Goal: Task Accomplishment & Management: Manage account settings

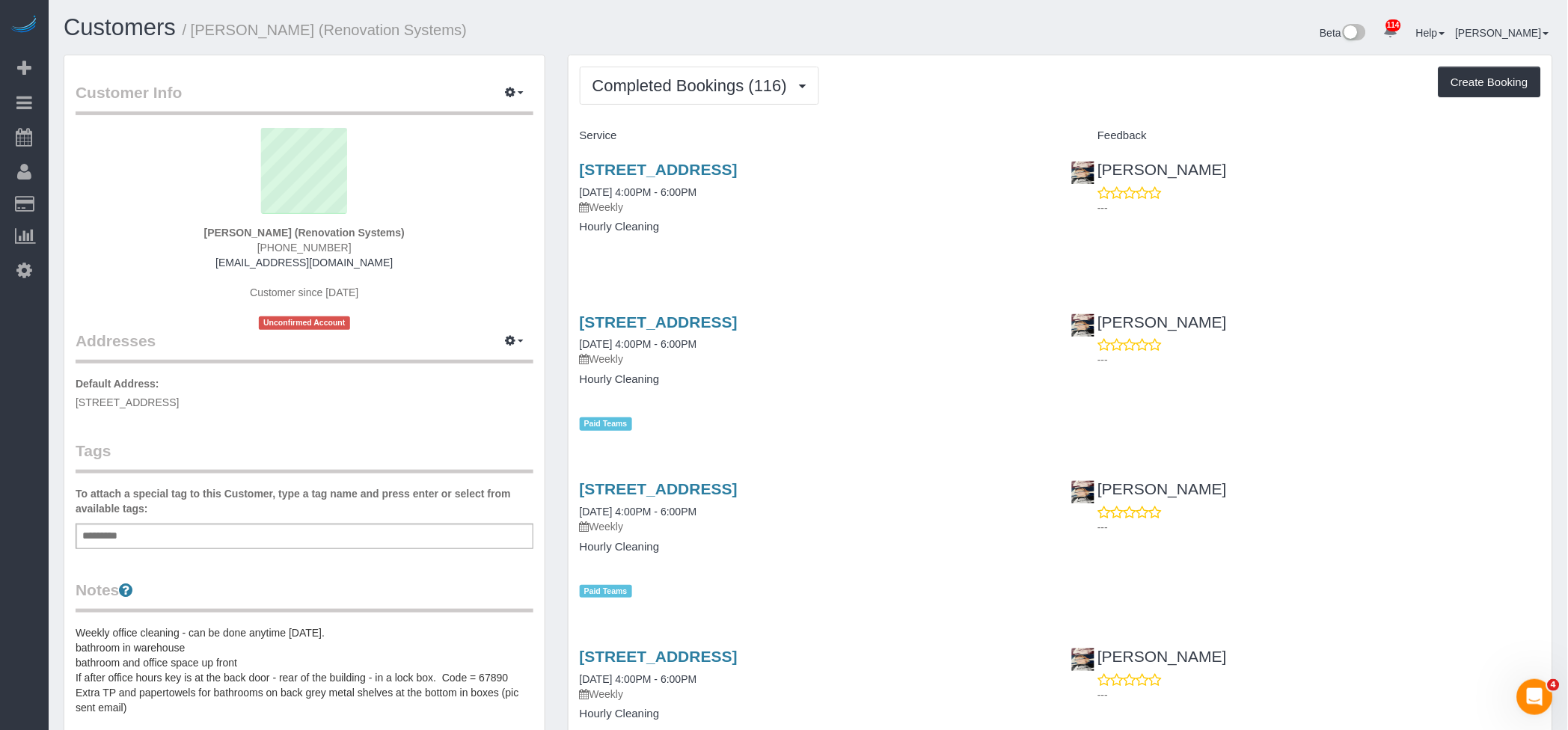
drag, startPoint x: 112, startPoint y: 223, endPoint x: 382, endPoint y: 232, distance: 270.1
click at [112, 223] on link "Charge Customers" at bounding box center [142, 234] width 187 height 30
select select
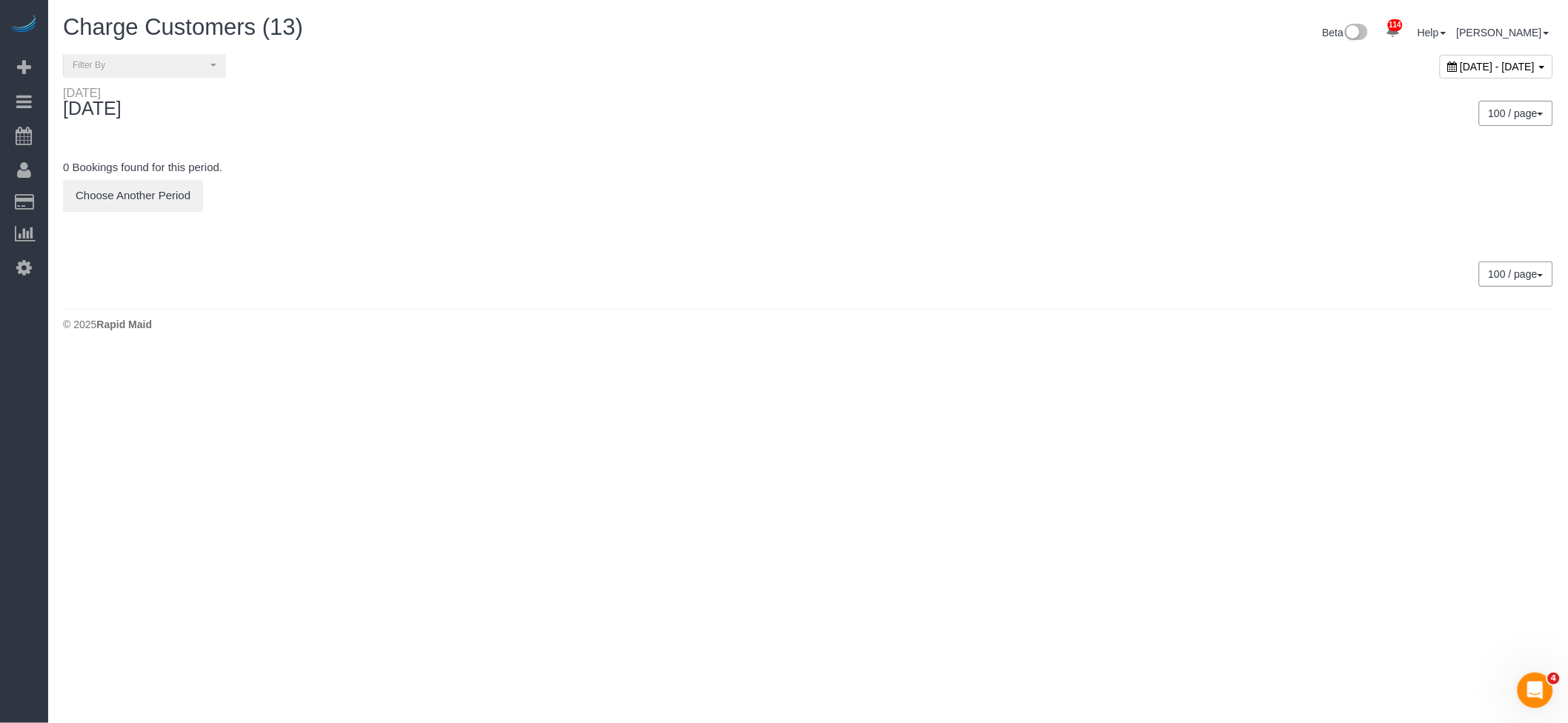
click at [1461, 69] on span "[DATE] - [DATE]" at bounding box center [1497, 67] width 74 height 12
type input "**********"
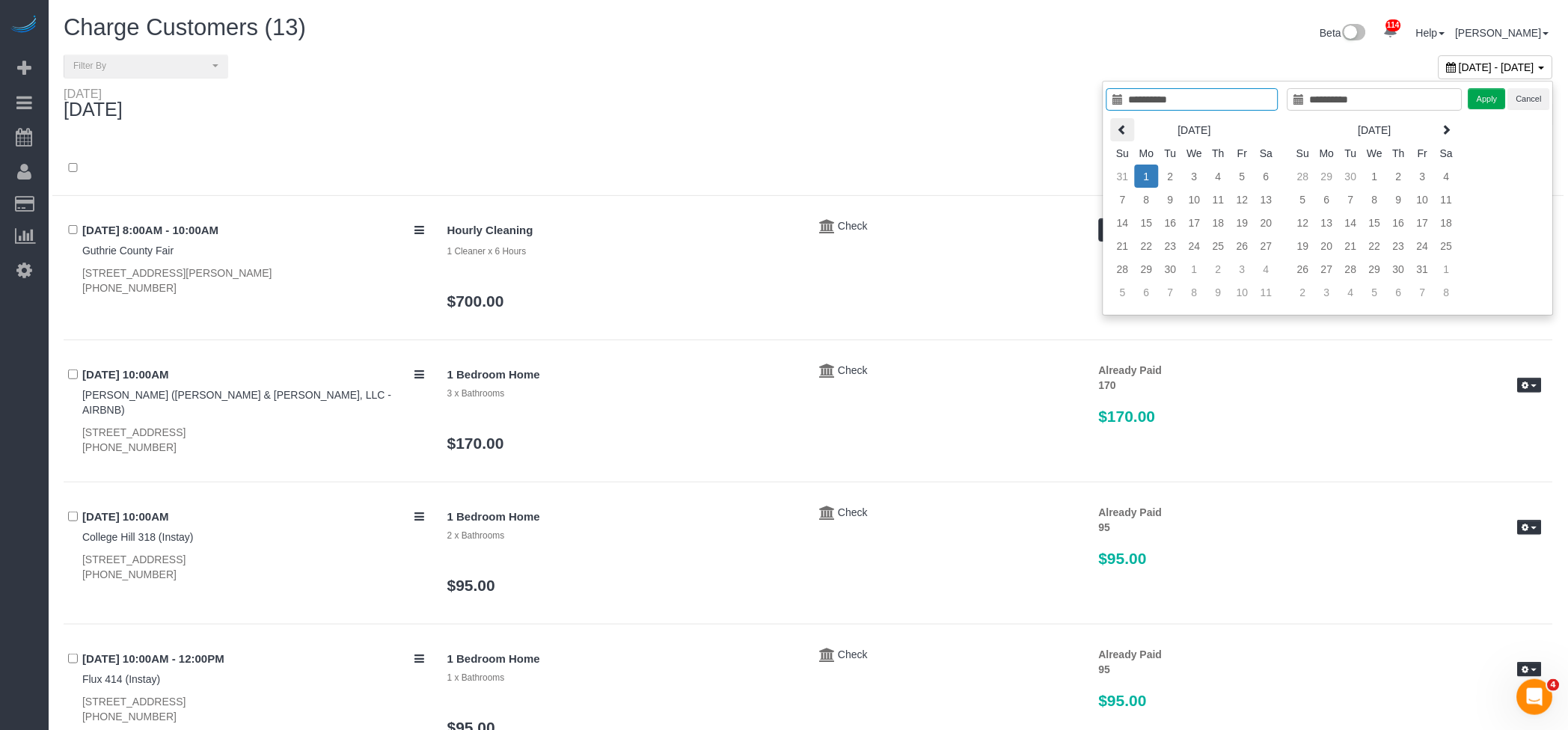
click at [1122, 127] on icon at bounding box center [1122, 129] width 11 height 11
type input "**********"
click at [1246, 171] on td "1" at bounding box center [1242, 177] width 24 height 23
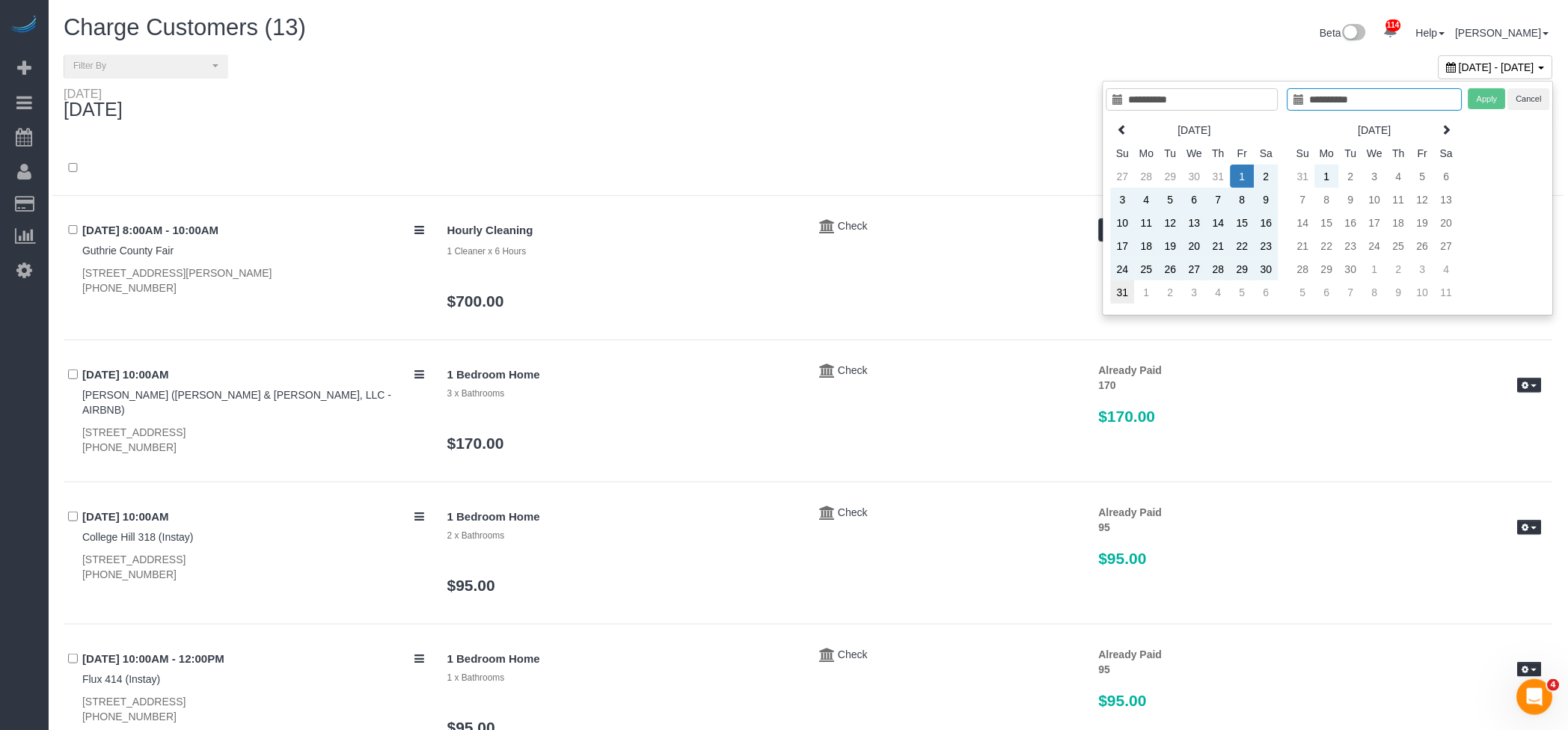
type input "**********"
click at [1122, 288] on td "31" at bounding box center [1123, 293] width 24 height 23
click at [1495, 95] on button "Apply" at bounding box center [1487, 99] width 37 height 21
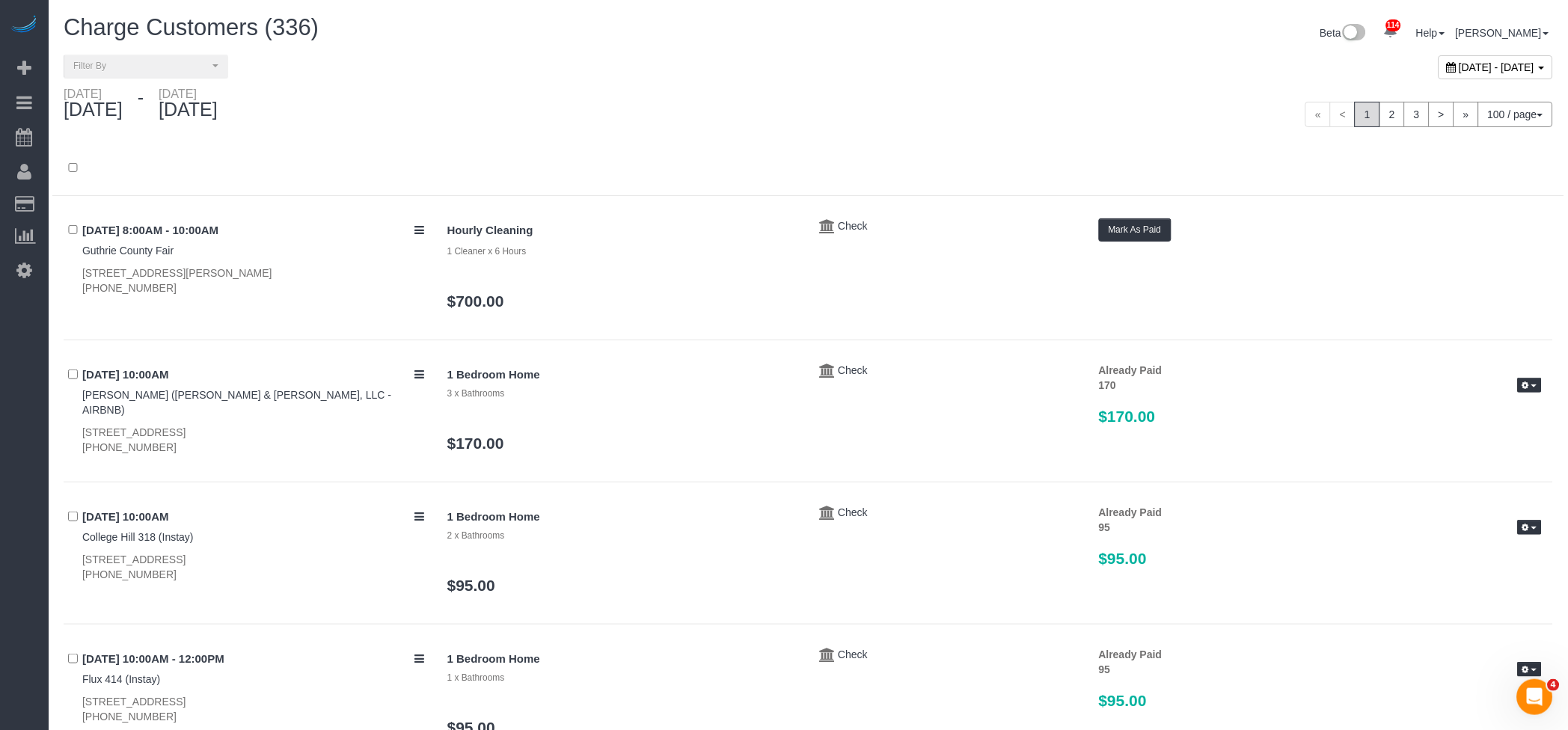
click at [846, 98] on div "« < 1 2 3 > » 100 / page 10 / page 20 / page 30 / page 40 / page 50 / page 100 …" at bounding box center [1186, 114] width 756 height 56
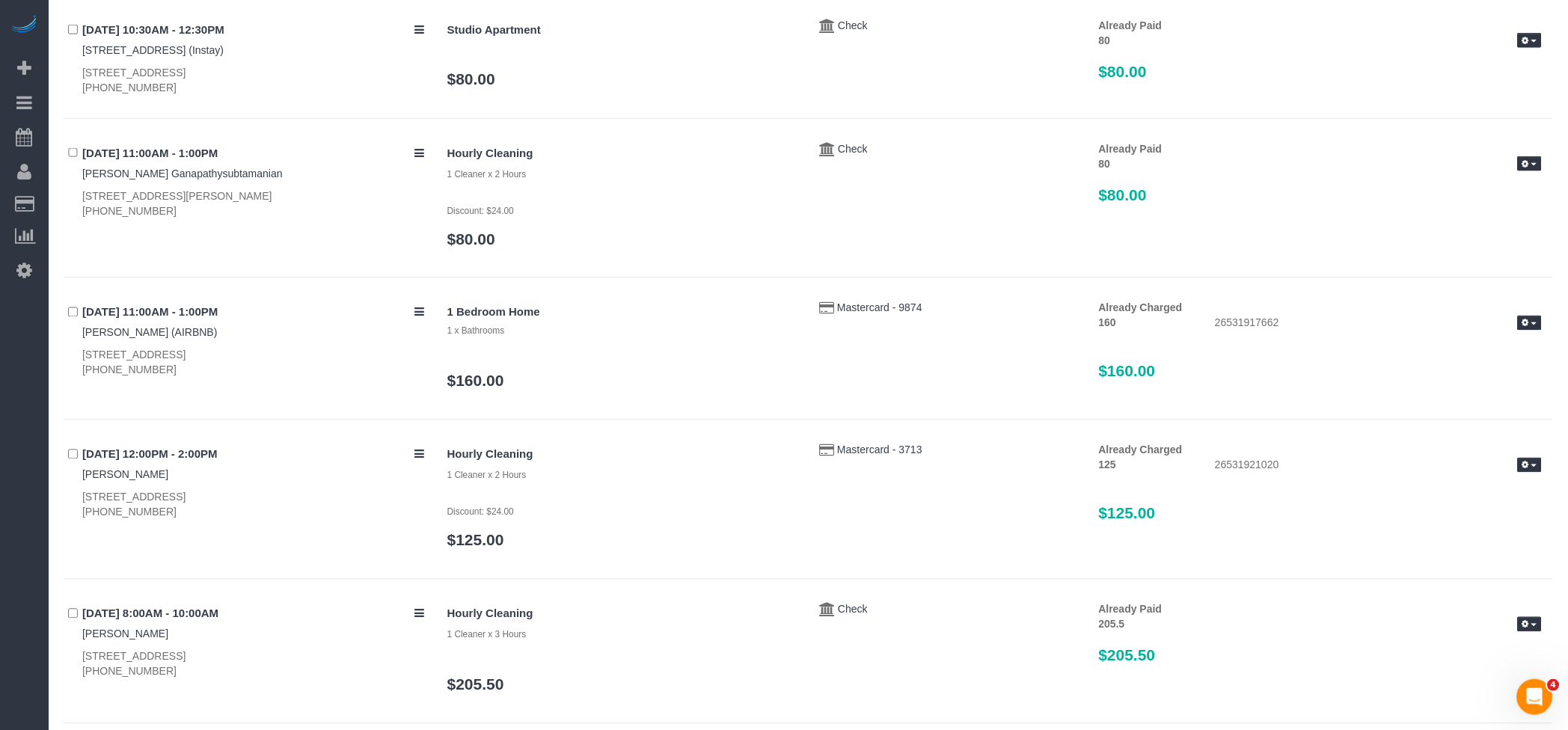
scroll to position [13608, 0]
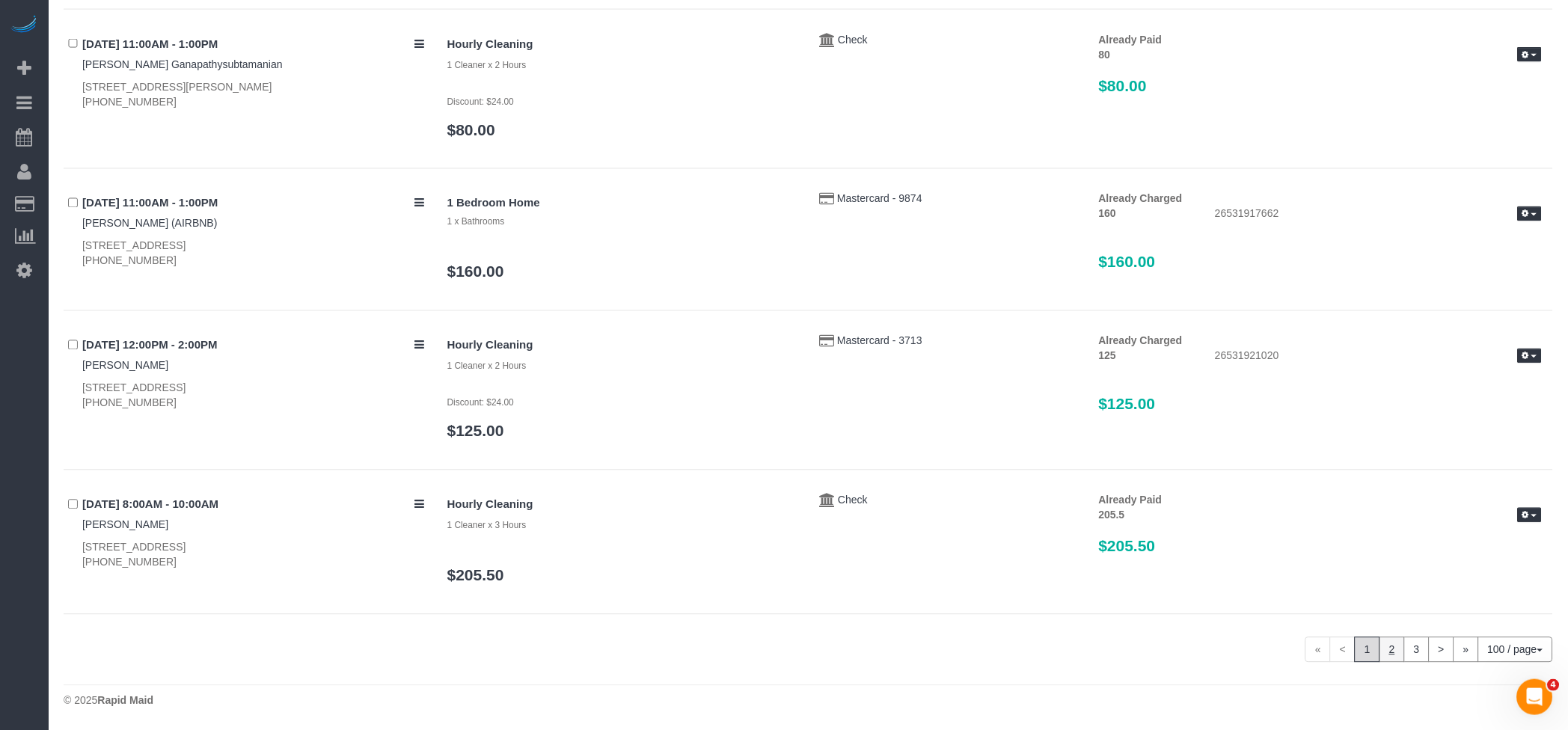
click at [1392, 652] on link "2" at bounding box center [1392, 650] width 25 height 25
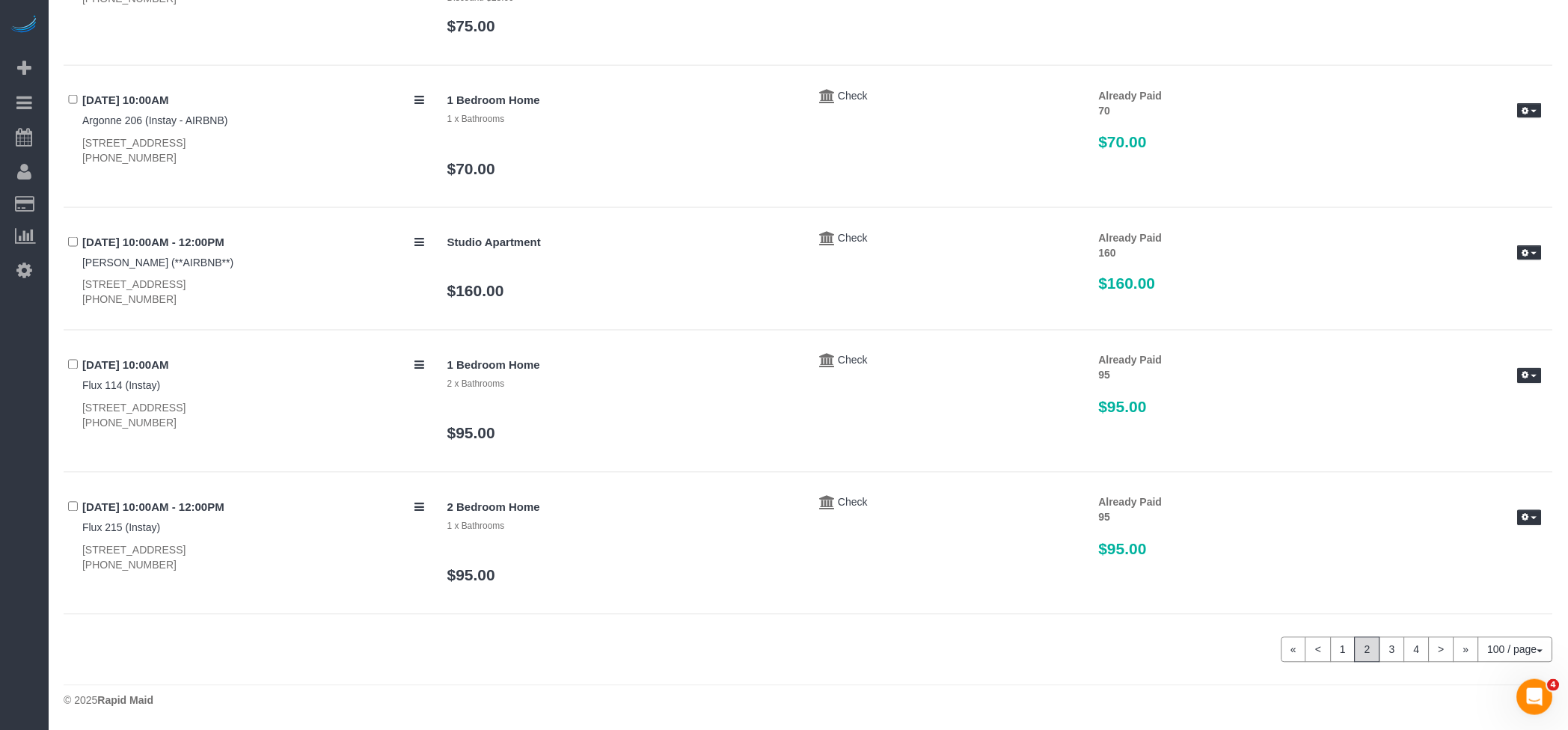
scroll to position [13483, 0]
click at [1393, 654] on link "3" at bounding box center [1392, 650] width 25 height 25
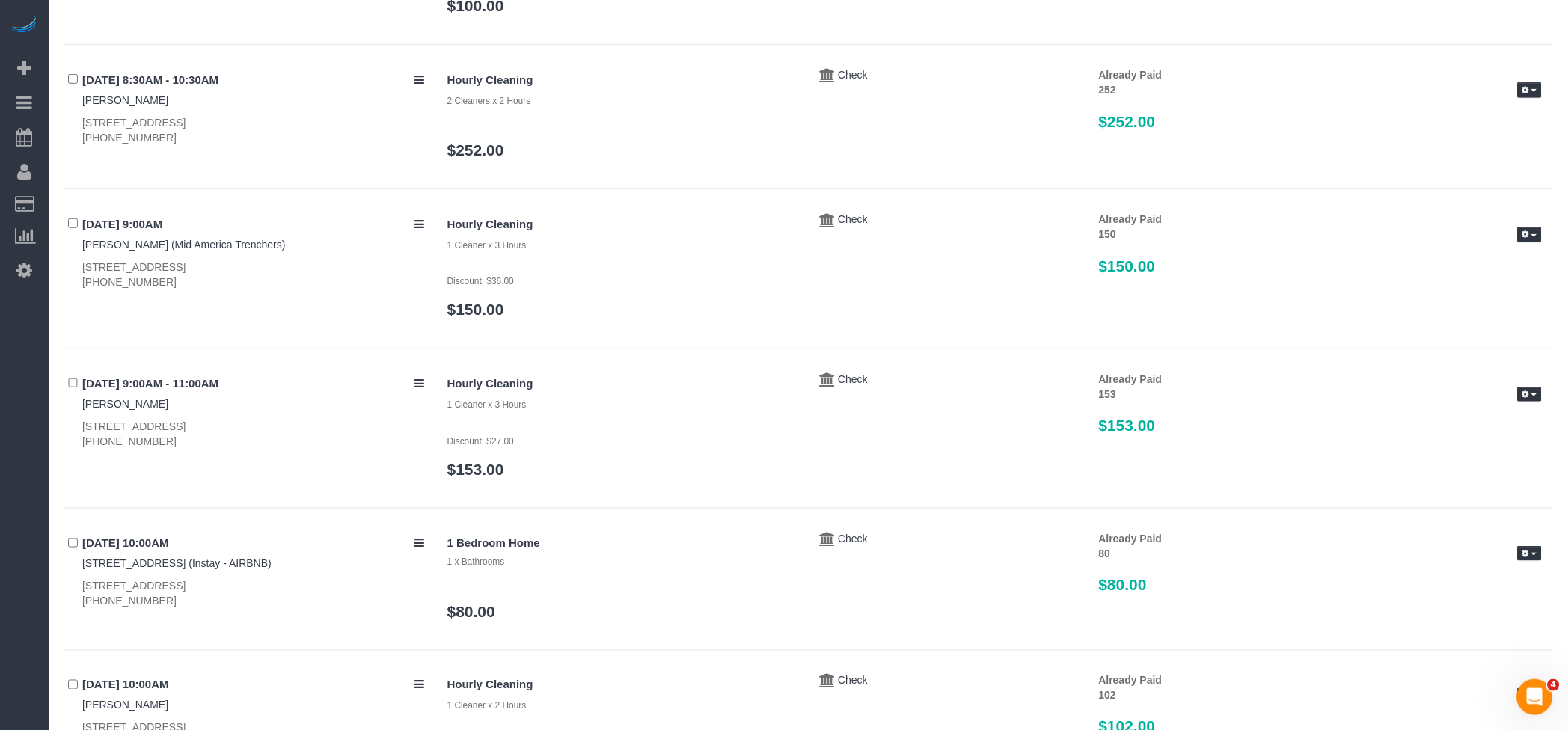
scroll to position [0, 0]
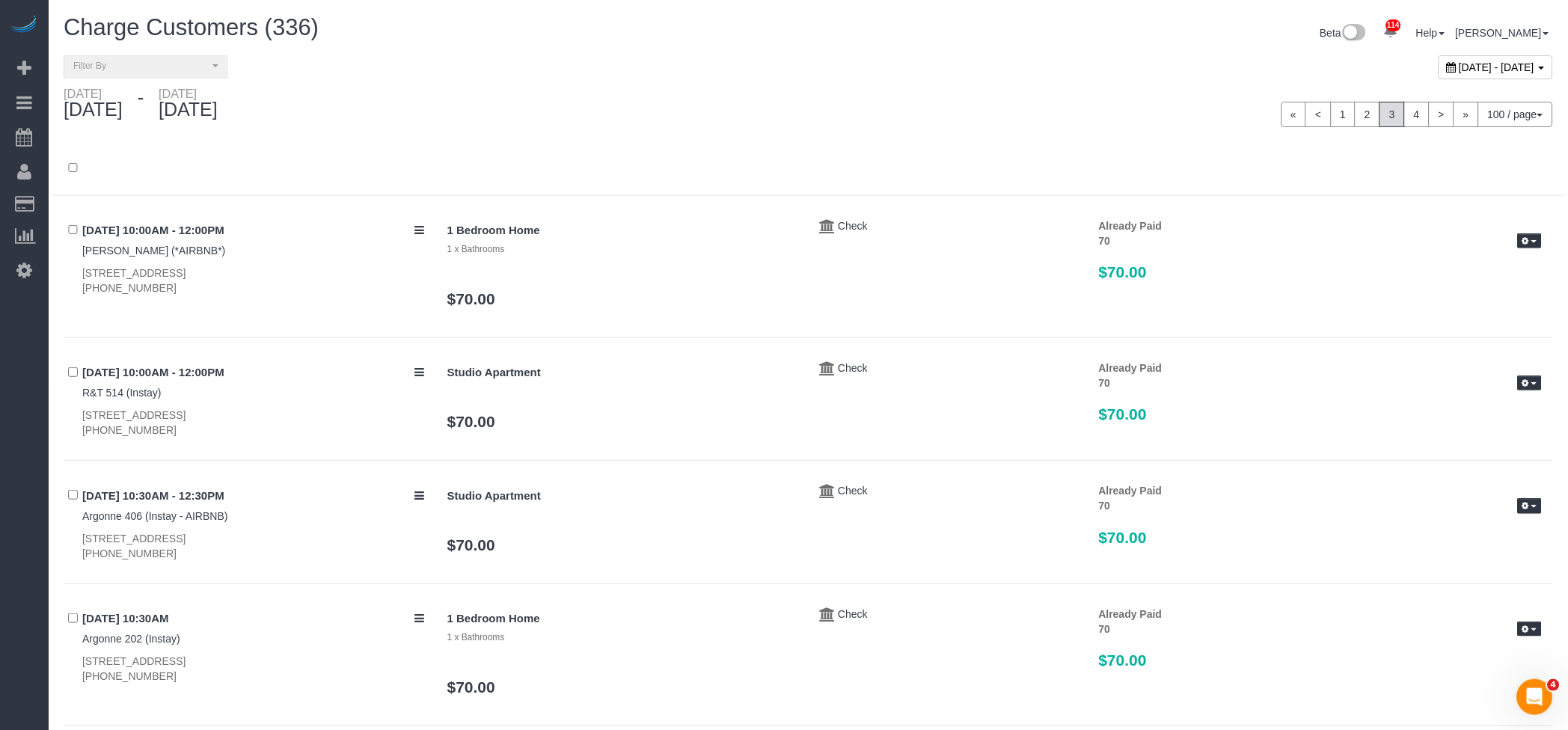
click at [1460, 62] on span "[DATE] - [DATE]" at bounding box center [1497, 67] width 75 height 12
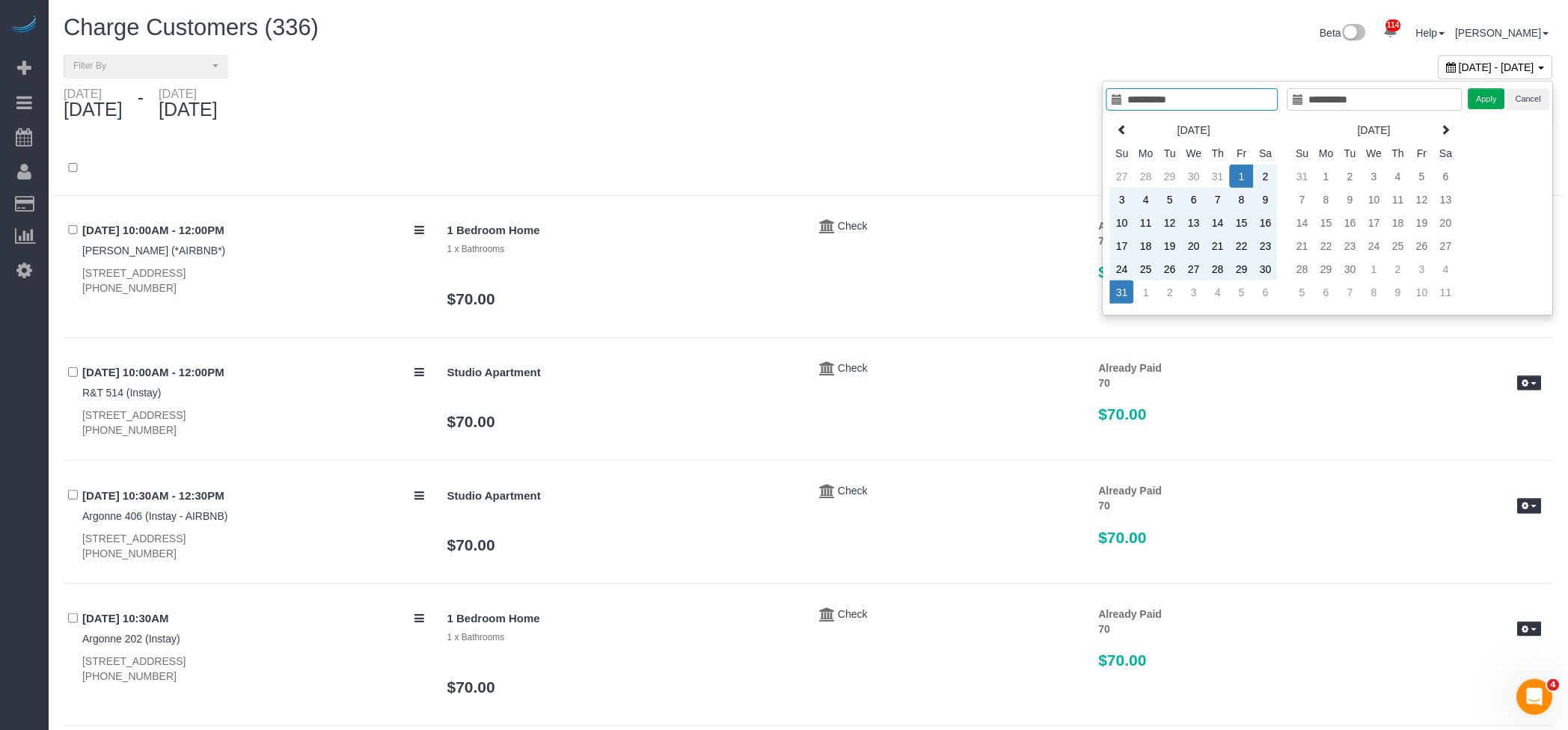
type input "**********"
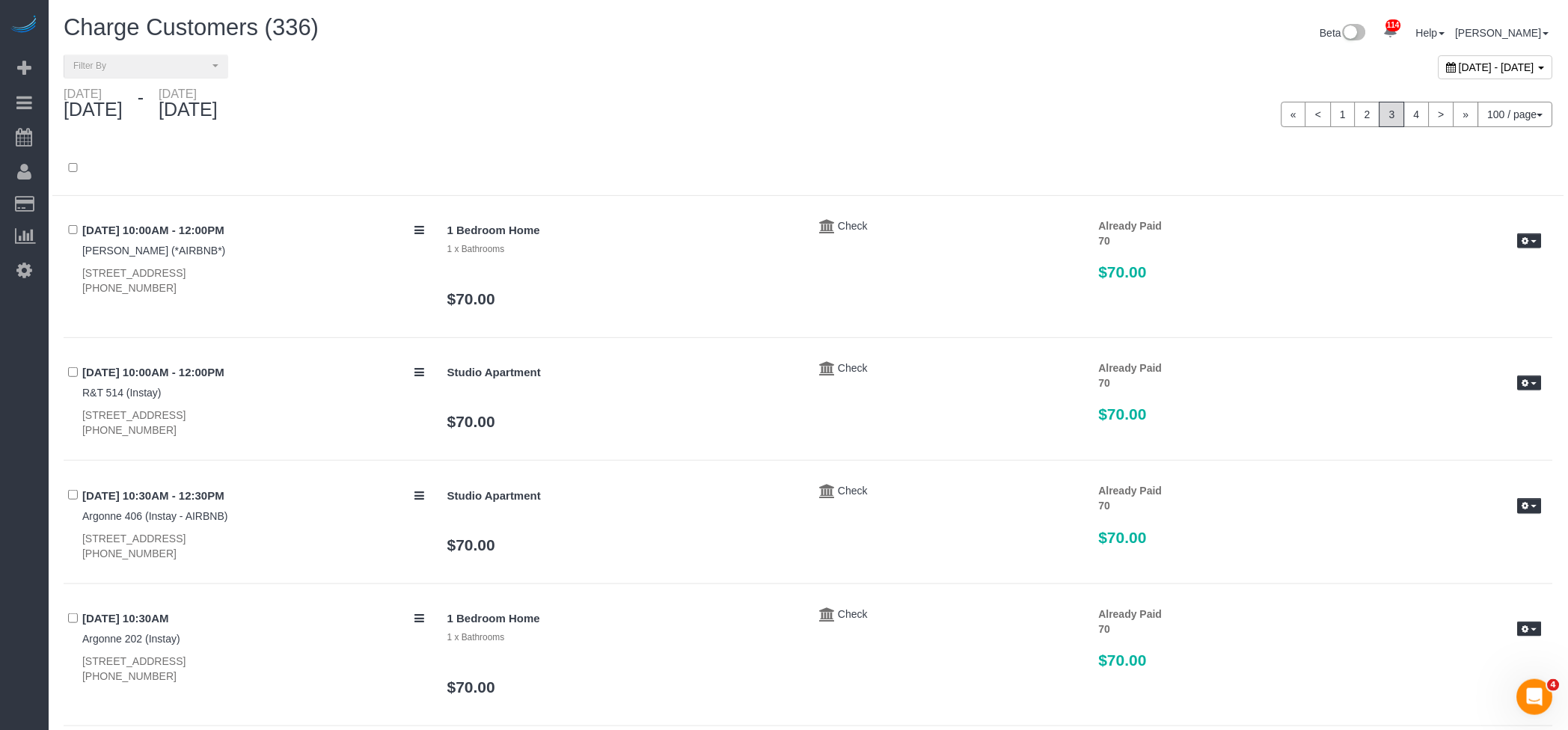
drag, startPoint x: 663, startPoint y: 152, endPoint x: 713, endPoint y: 146, distance: 50.4
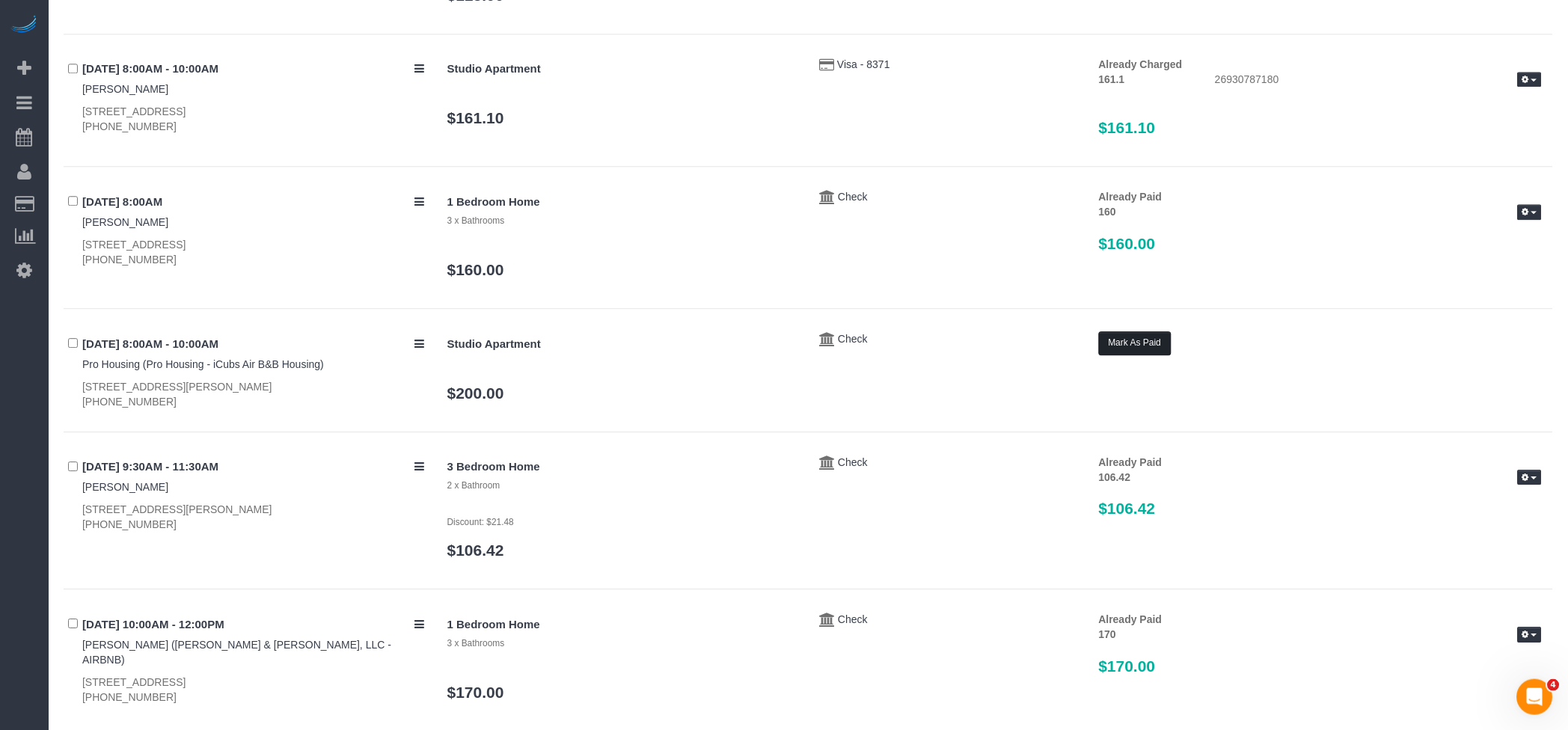
click at [1149, 340] on button "Mark As Paid" at bounding box center [1135, 344] width 72 height 23
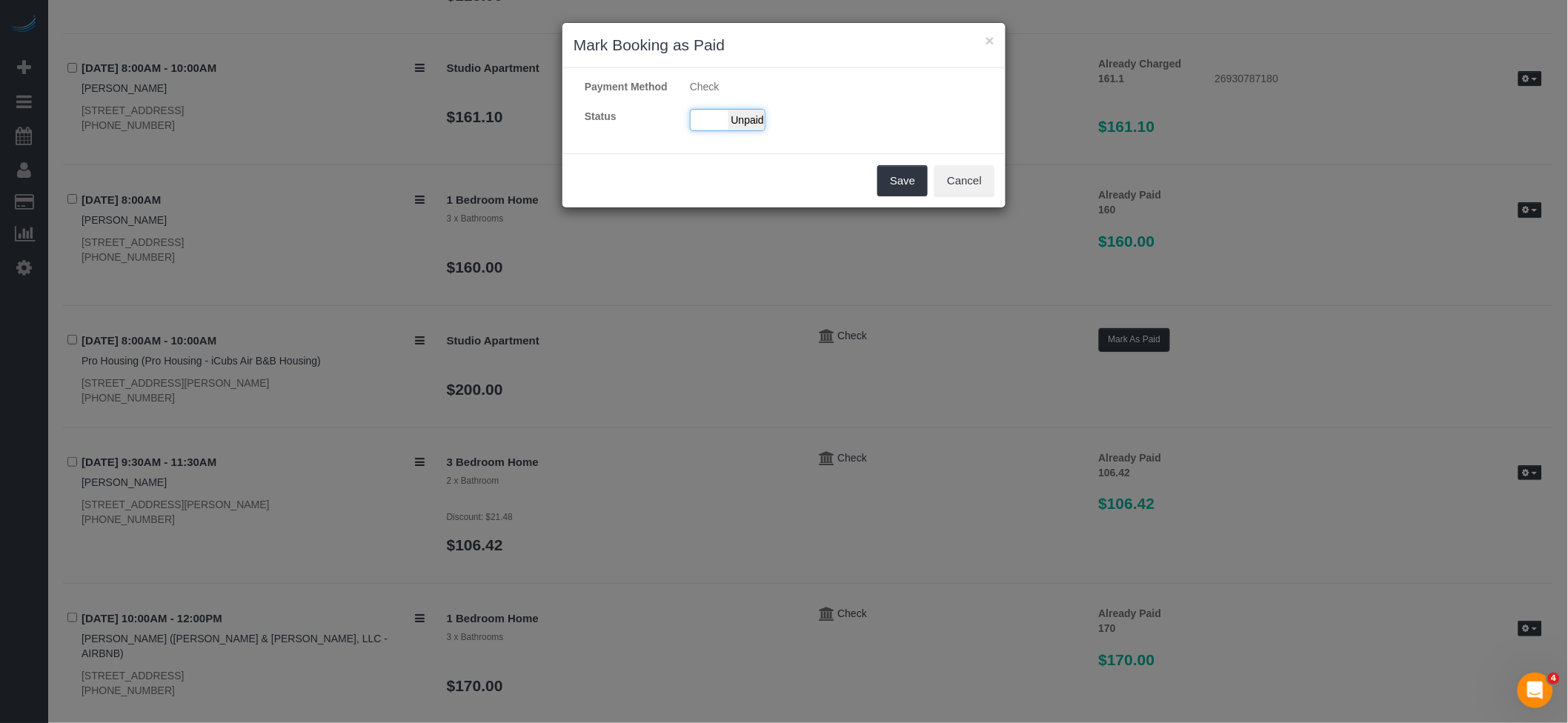
click at [716, 131] on div "Paid Unpaid" at bounding box center [728, 120] width 75 height 22
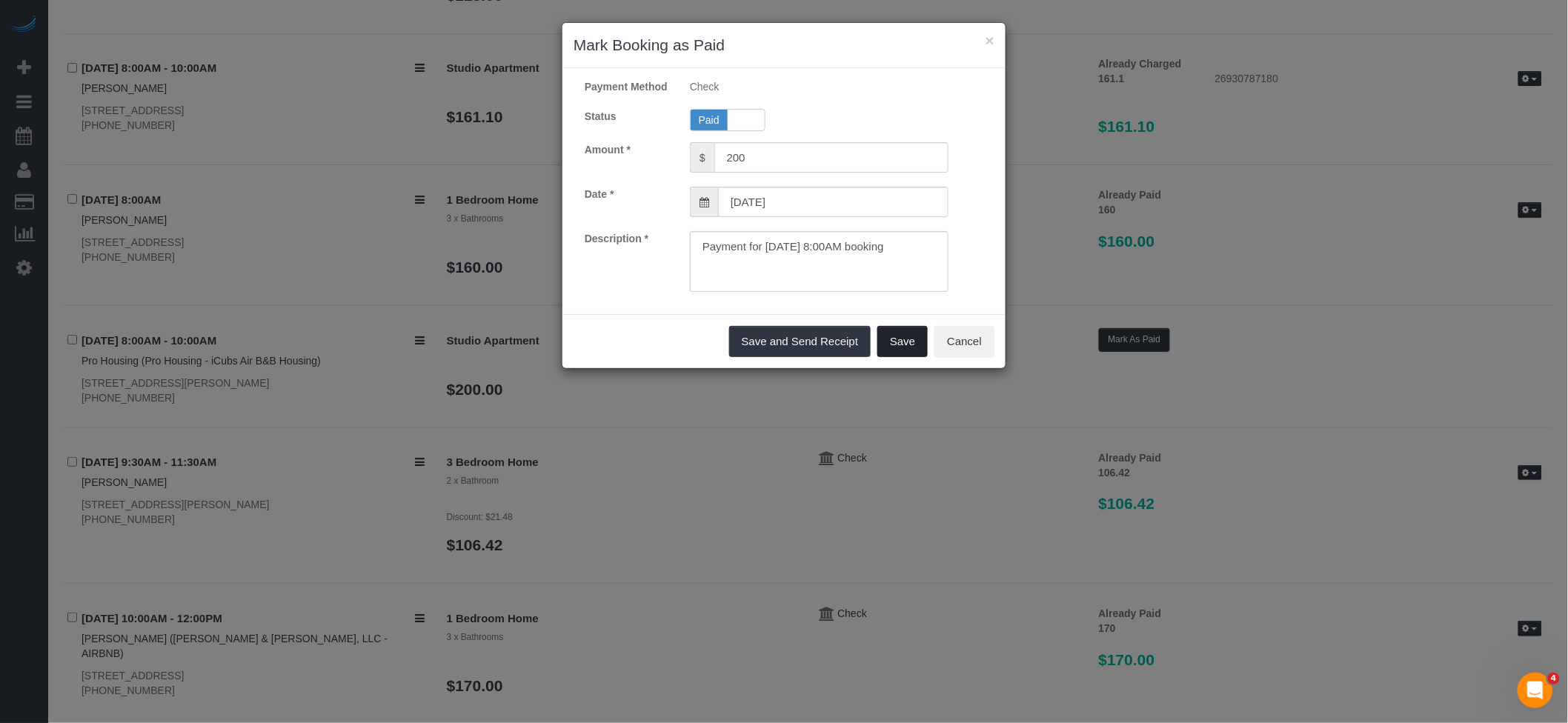
click at [901, 354] on button "Save" at bounding box center [903, 341] width 50 height 31
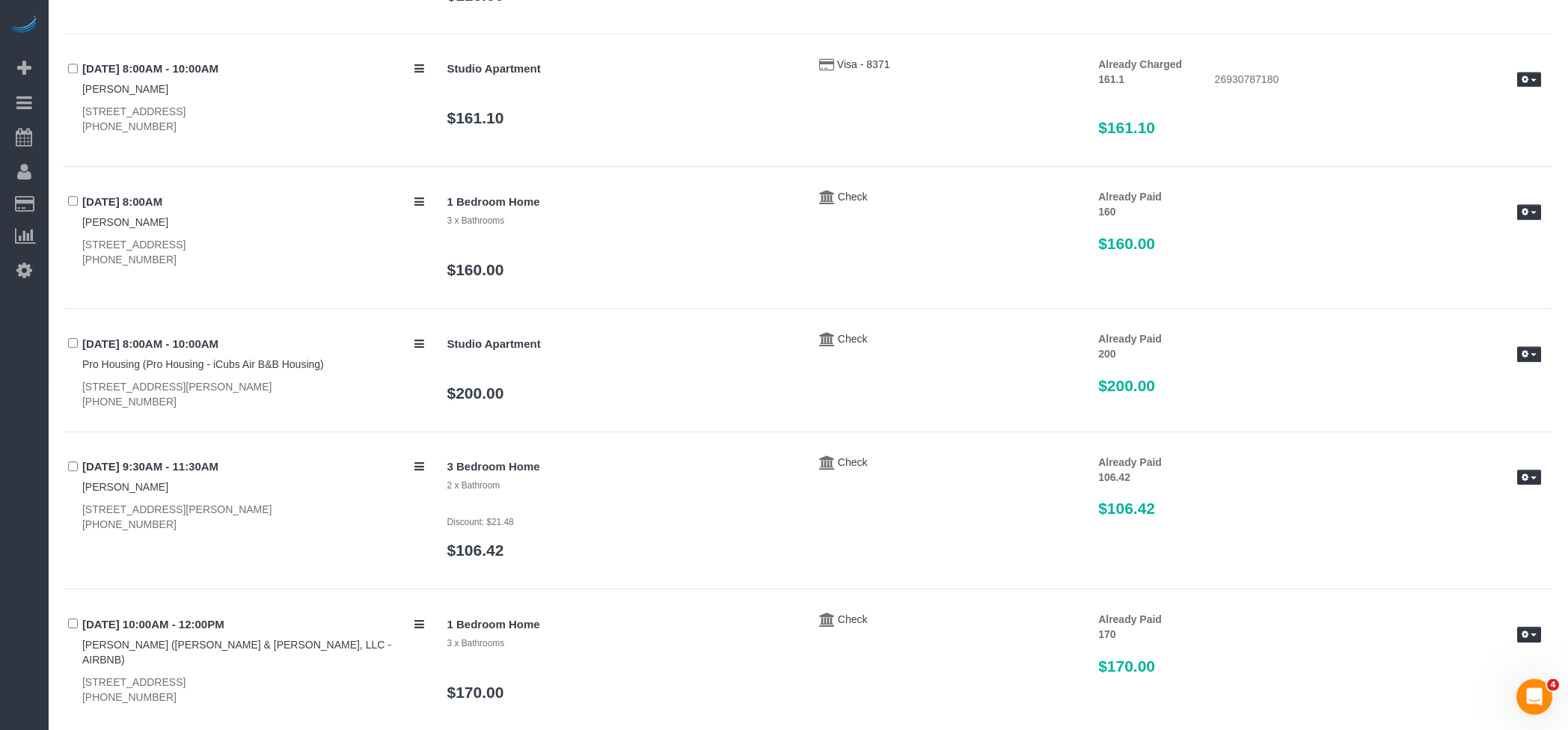
scroll to position [5200, 0]
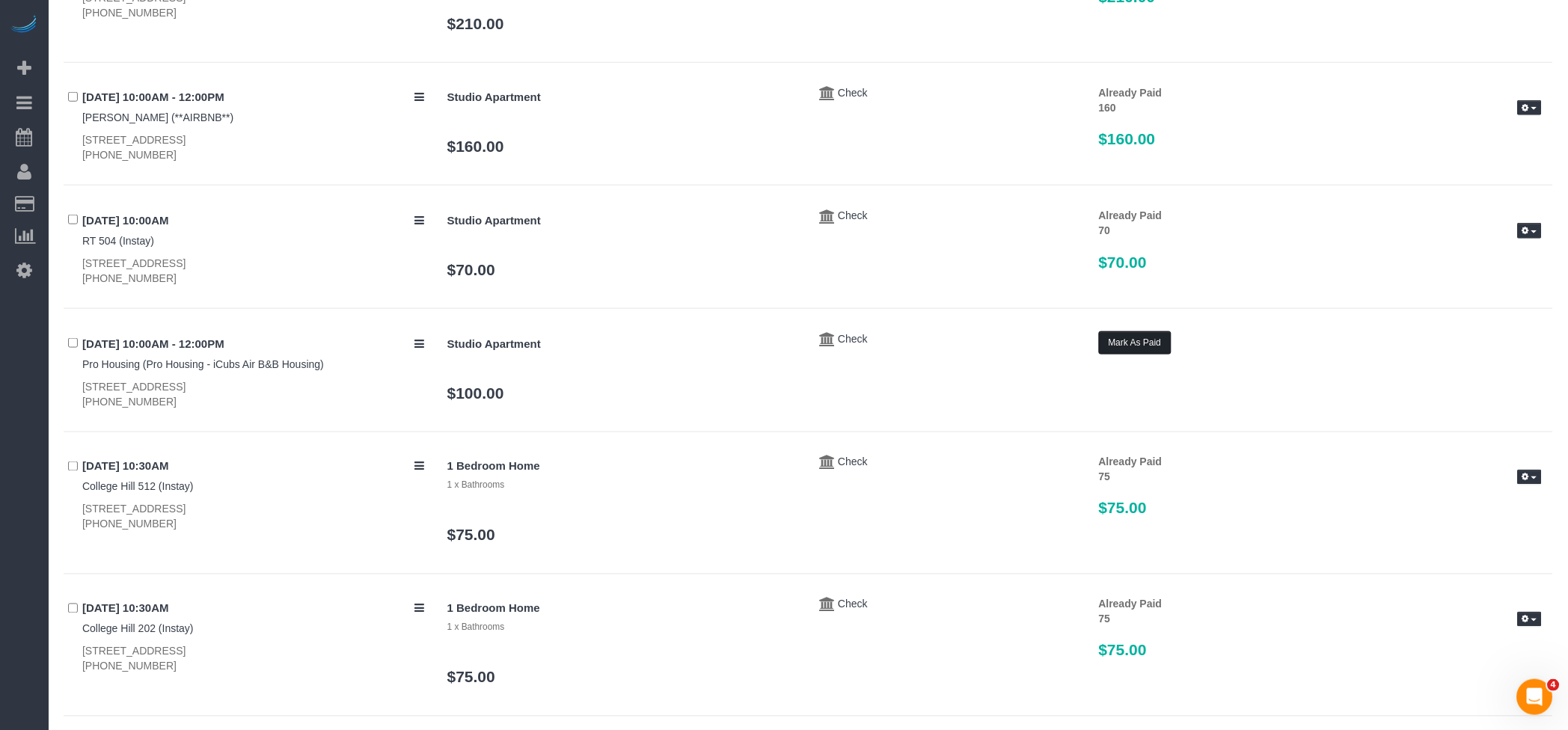
click at [1133, 354] on button "Mark As Paid" at bounding box center [1135, 344] width 72 height 23
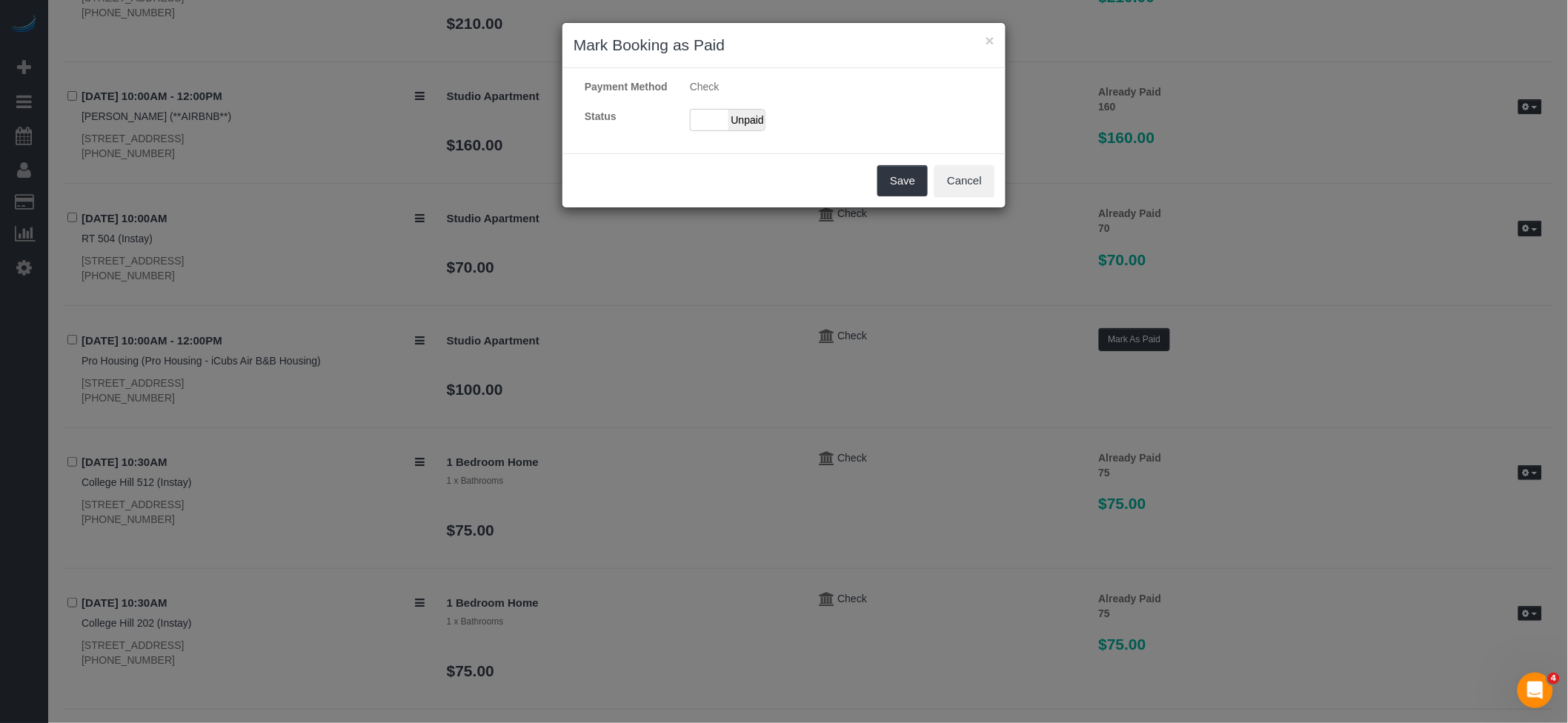
click at [723, 121] on div "Payment Method Check Status Paid Unpaid" at bounding box center [784, 110] width 443 height 63
click at [732, 126] on span "Unpaid" at bounding box center [747, 119] width 37 height 20
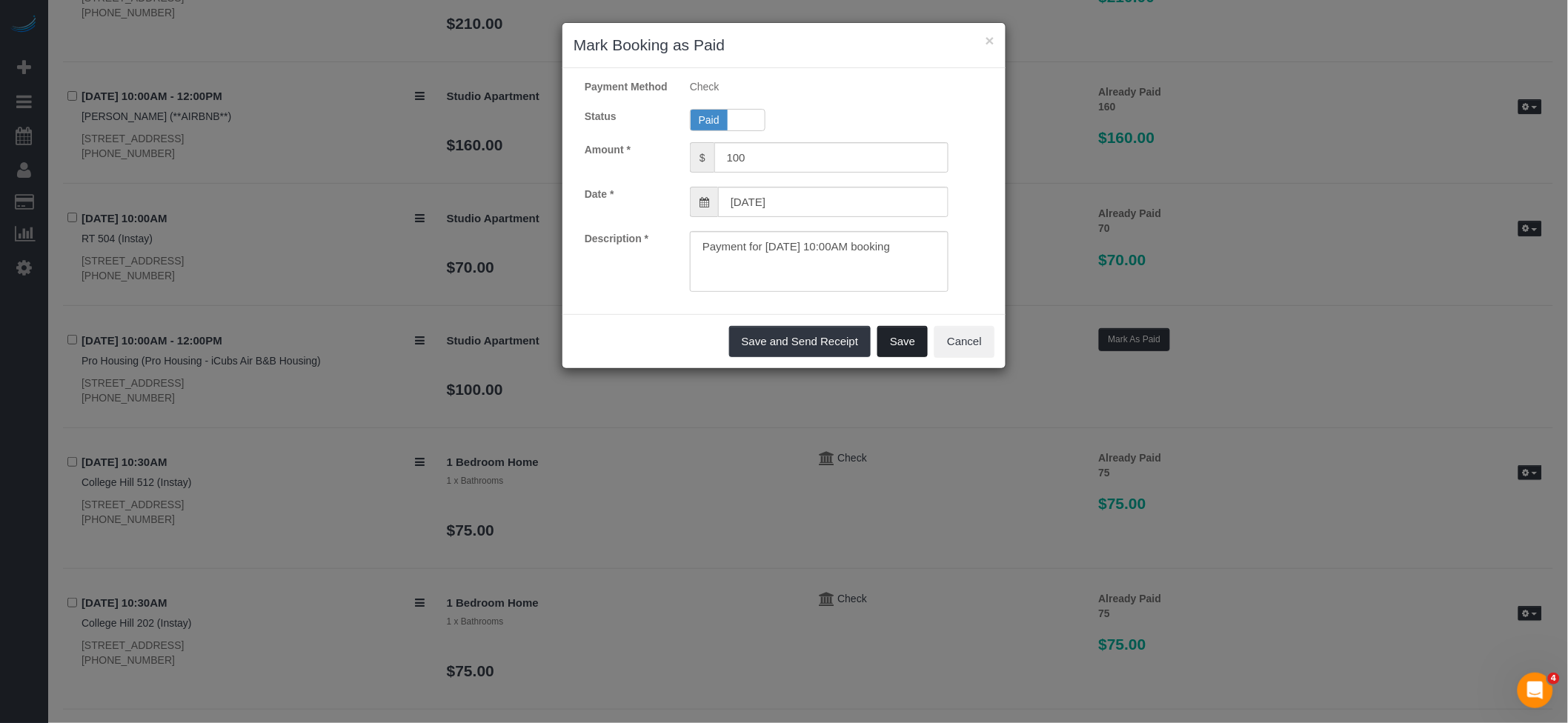
click at [908, 352] on button "Save" at bounding box center [903, 341] width 50 height 31
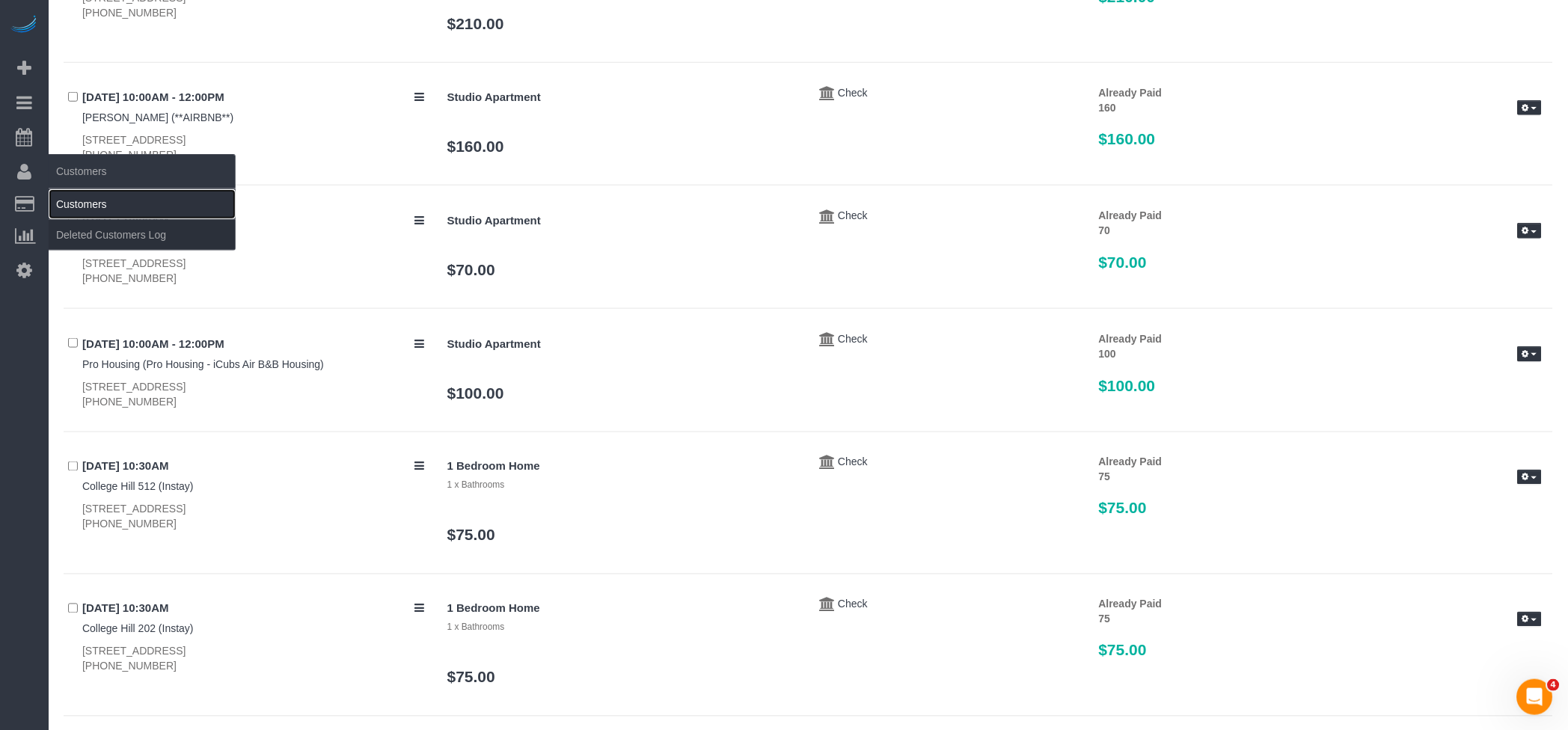
click at [75, 204] on link "Customers" at bounding box center [142, 204] width 187 height 30
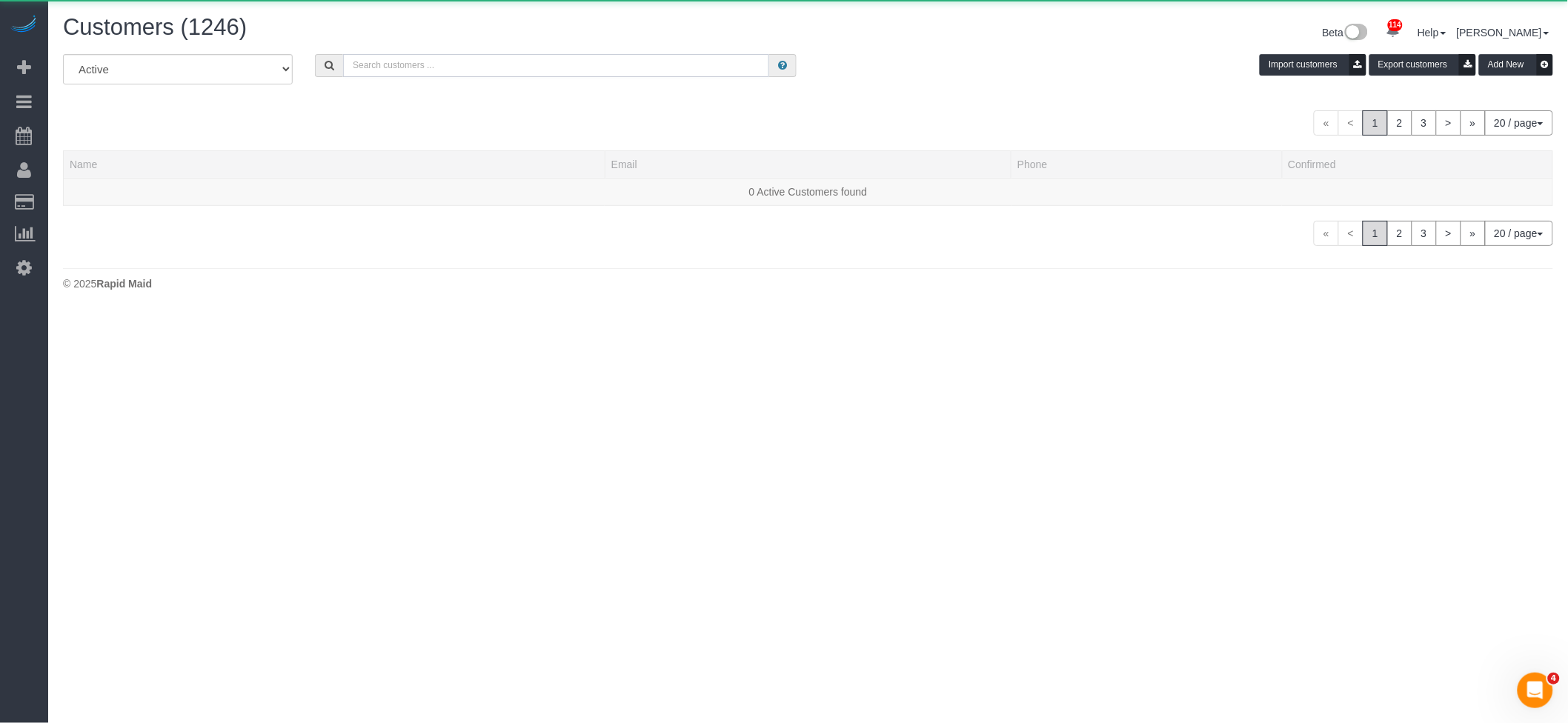
click at [569, 65] on input "text" at bounding box center [556, 66] width 426 height 23
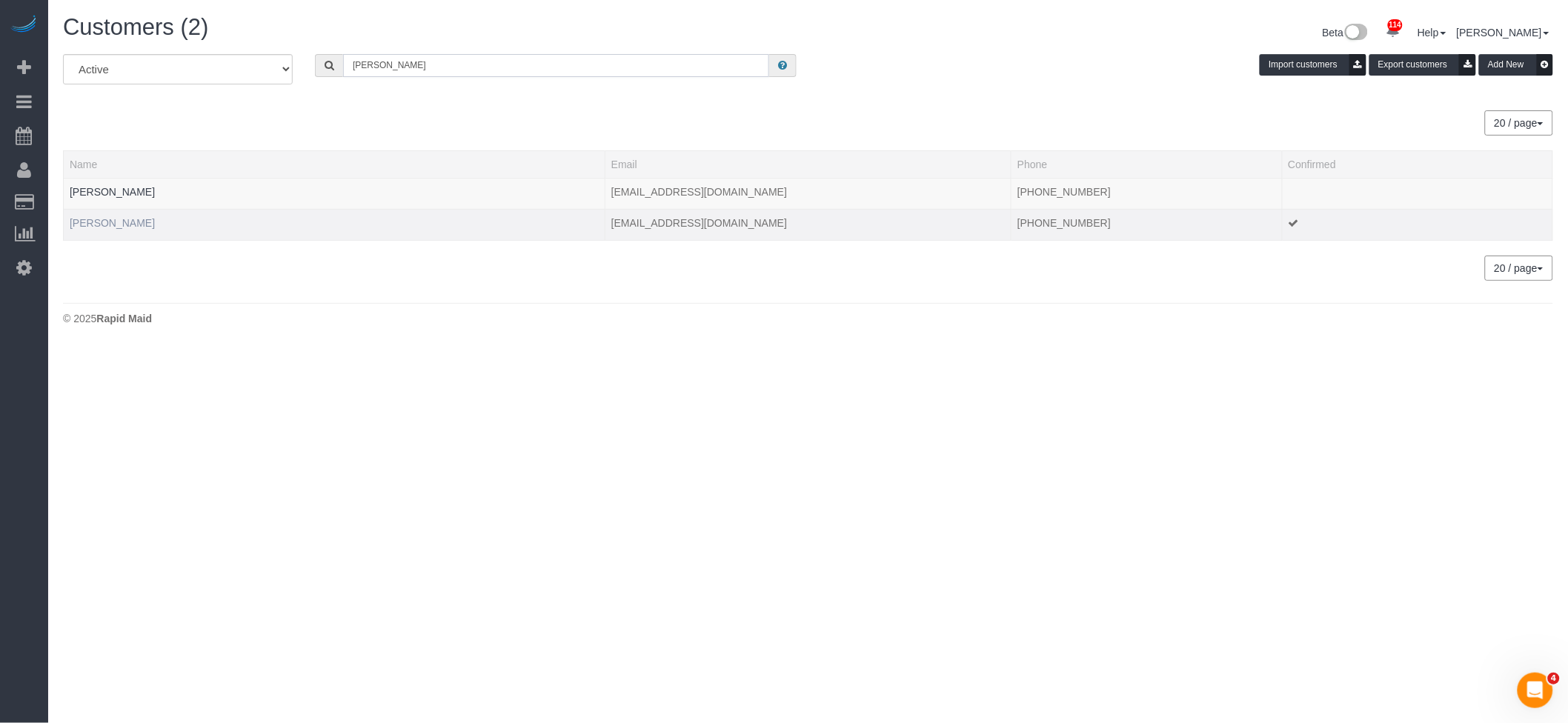
type input "[PERSON_NAME]"
click at [116, 224] on link "[PERSON_NAME]" at bounding box center [112, 223] width 85 height 12
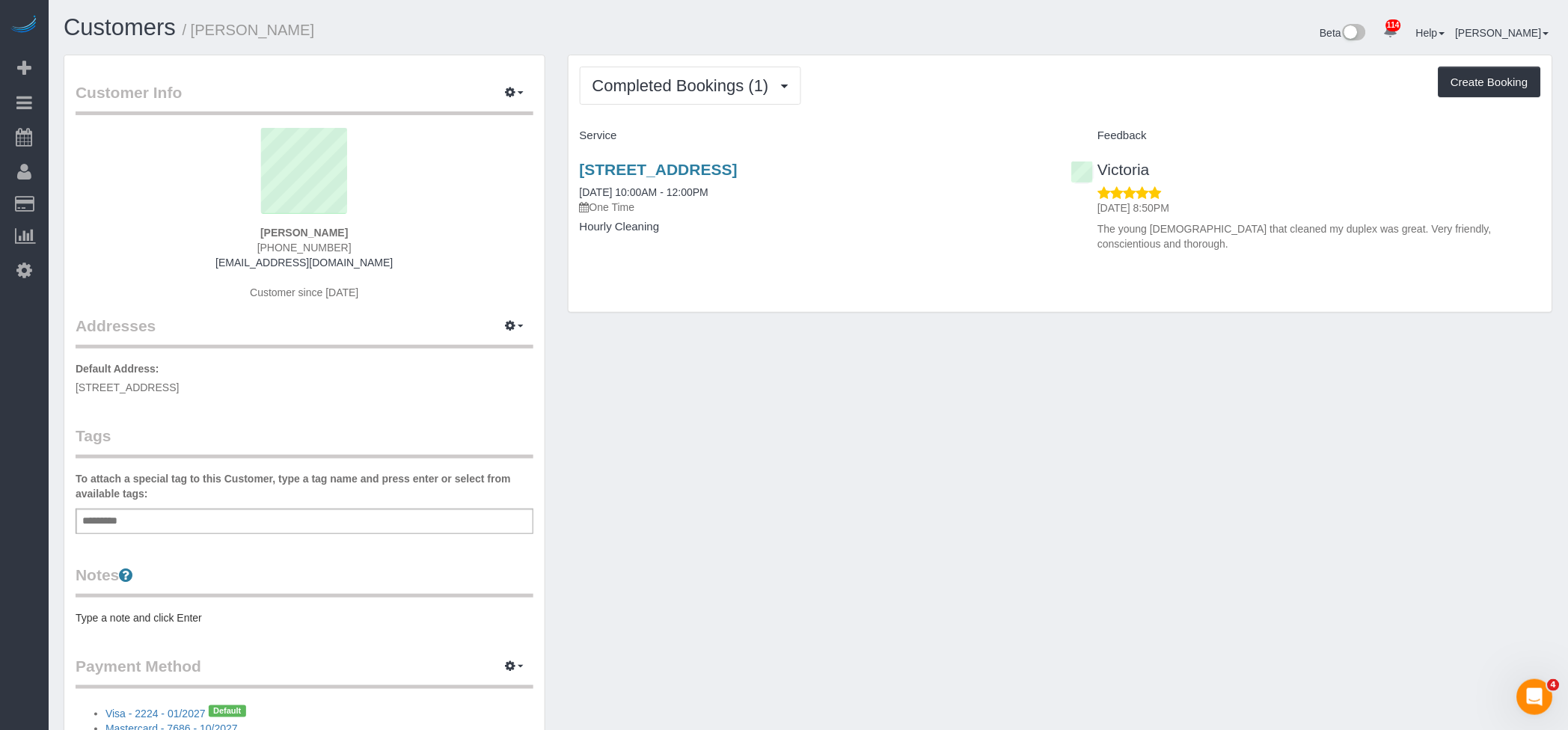
drag, startPoint x: 380, startPoint y: 259, endPoint x: 198, endPoint y: 269, distance: 182.3
click at [198, 268] on div "[PERSON_NAME] [PHONE_NUMBER] [EMAIL_ADDRESS][DOMAIN_NAME] Customer since [DATE]" at bounding box center [303, 222] width 458 height 187
copy link "[EMAIL_ADDRESS][DOMAIN_NAME]"
click at [738, 167] on link "[STREET_ADDRESS]" at bounding box center [659, 170] width 158 height 18
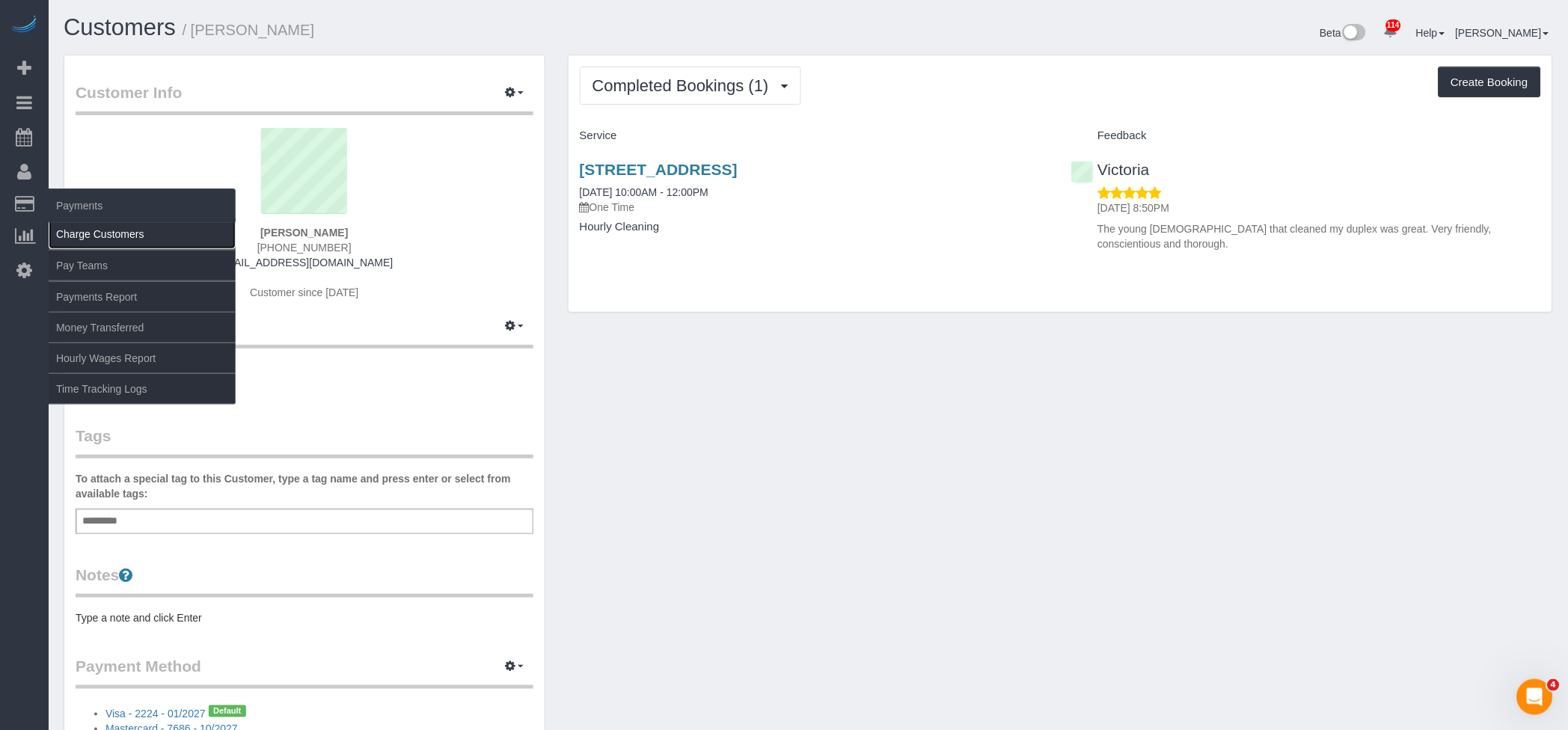
drag, startPoint x: 108, startPoint y: 231, endPoint x: 125, endPoint y: 232, distance: 17.0
click at [107, 230] on link "Charge Customers" at bounding box center [142, 234] width 187 height 30
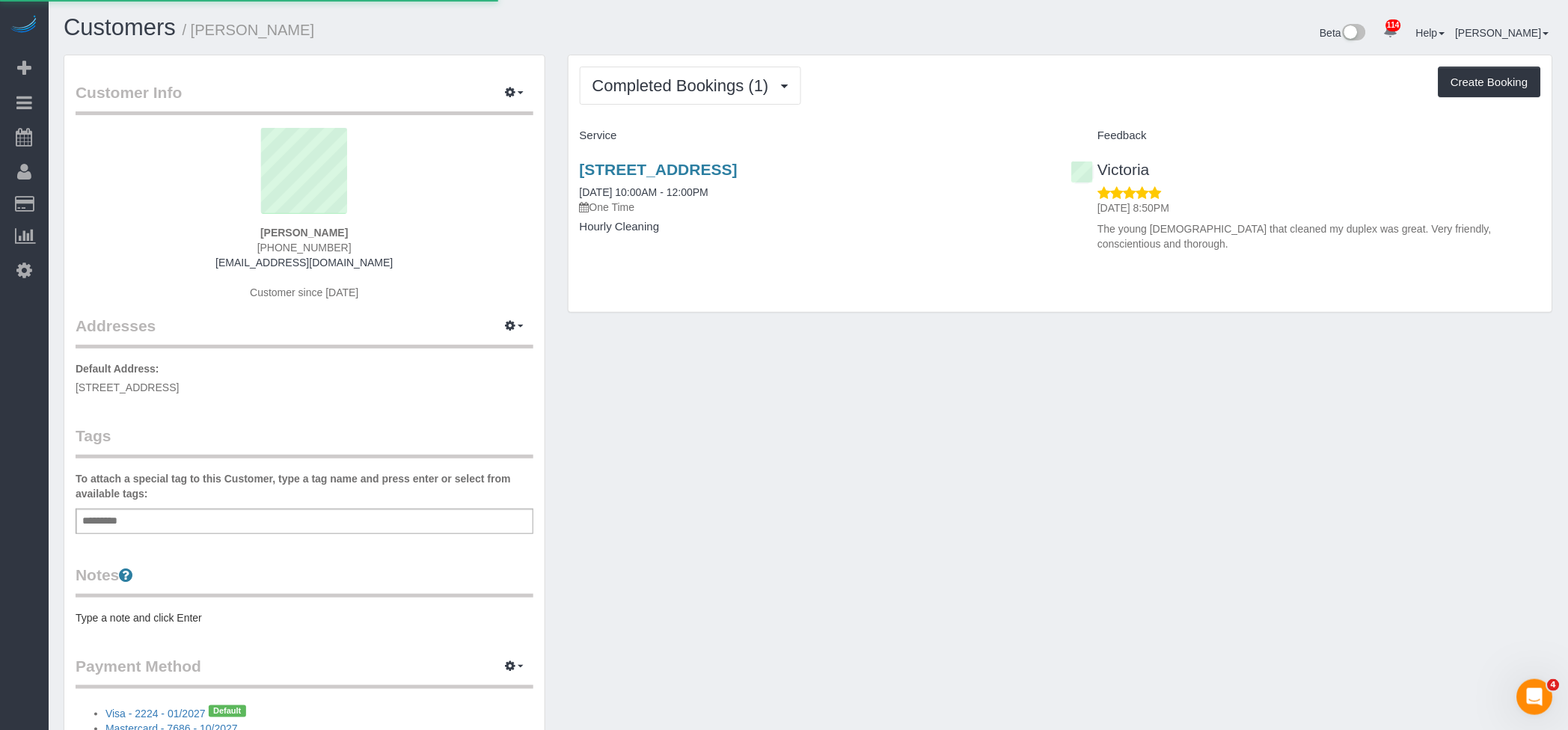
select select
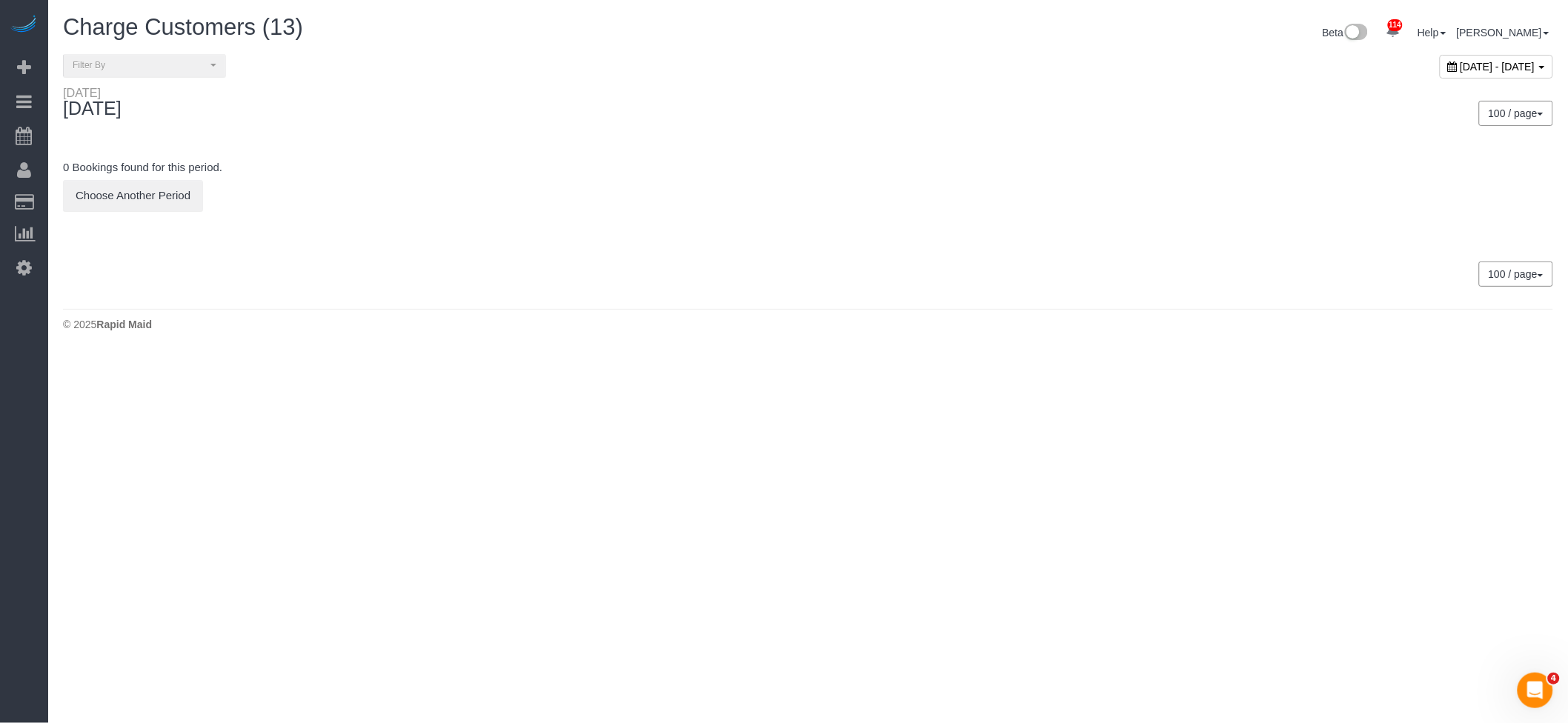
click at [1440, 59] on div "[DATE] - [DATE]" at bounding box center [1496, 67] width 113 height 24
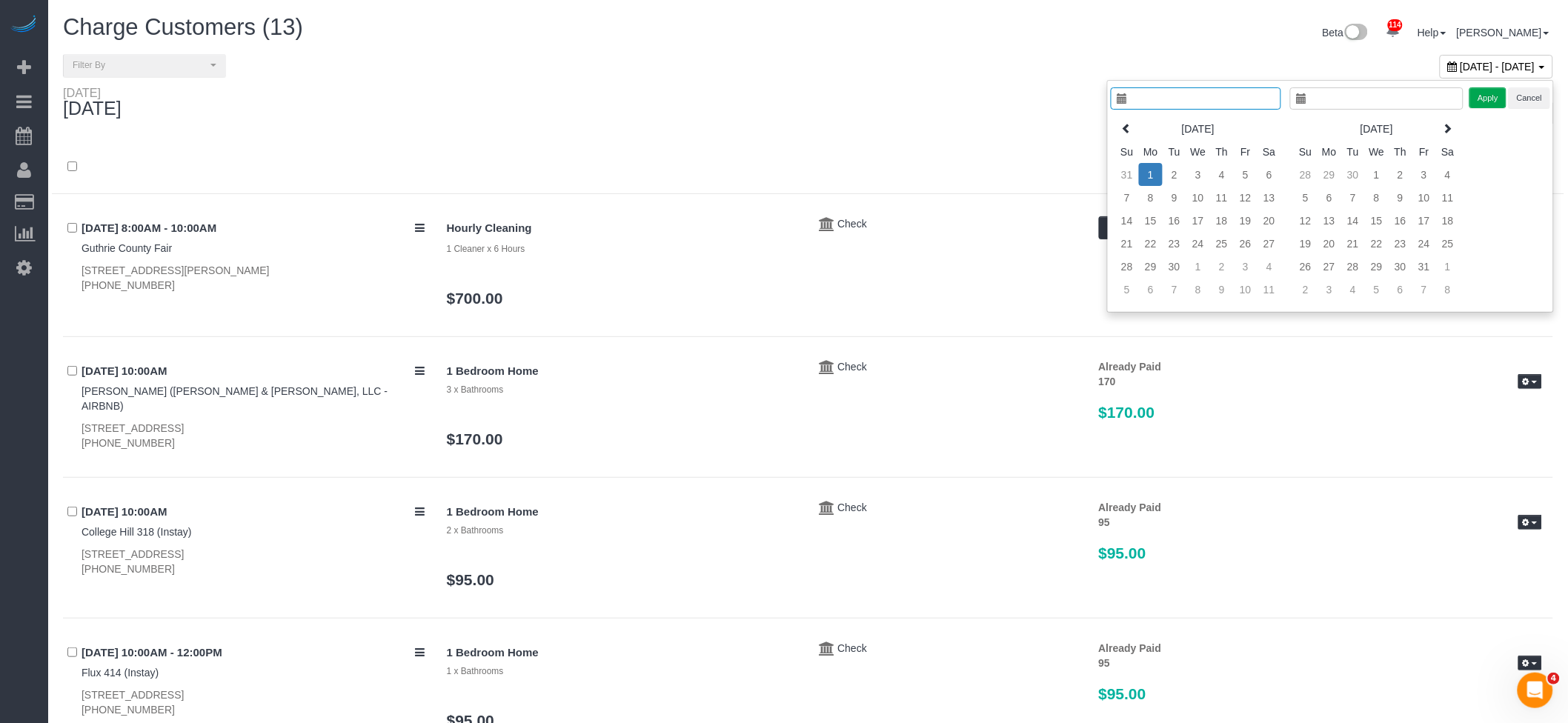
type input "**********"
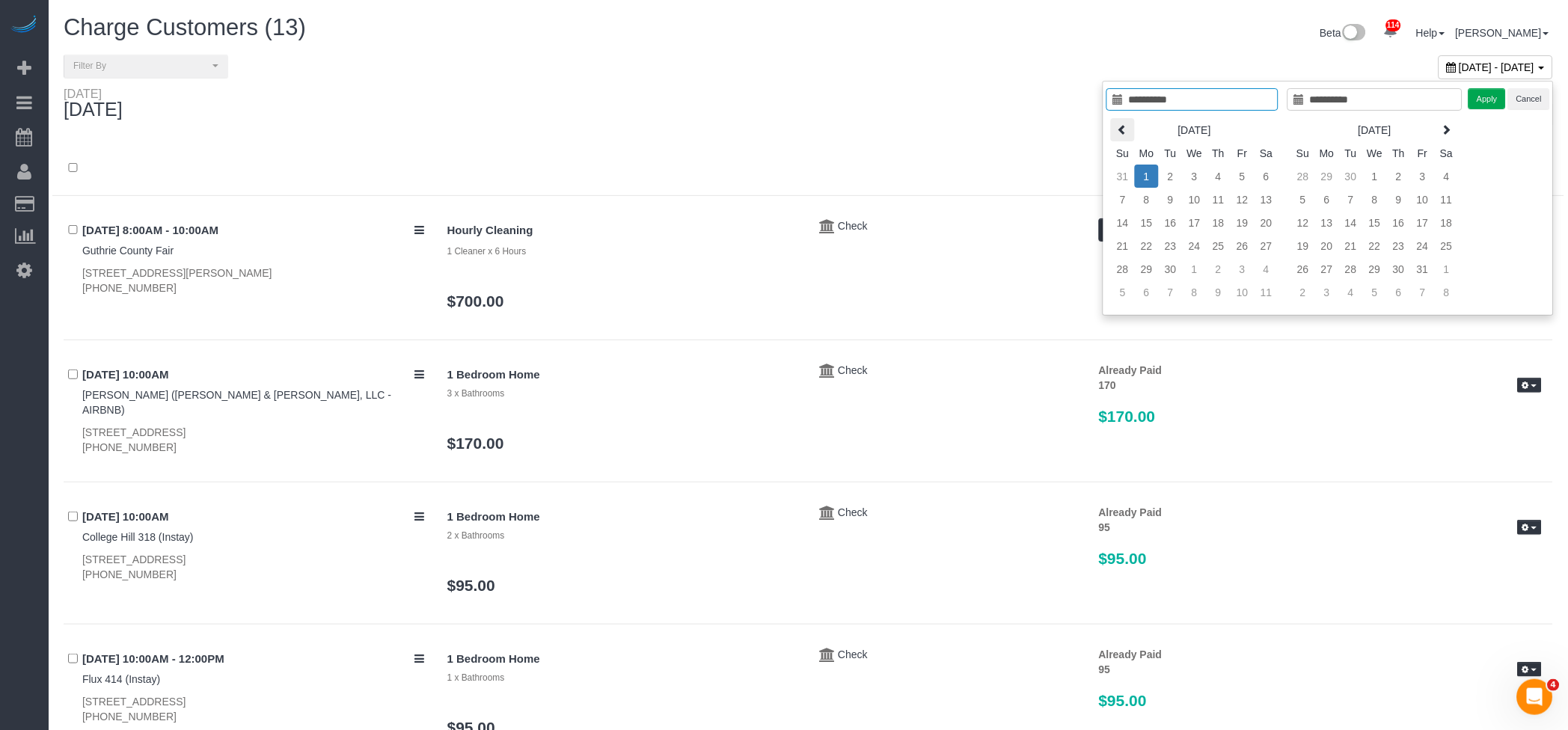
click at [1123, 125] on icon at bounding box center [1122, 129] width 11 height 11
type input "**********"
click at [1167, 264] on td "26" at bounding box center [1171, 269] width 24 height 23
type input "**********"
click at [1167, 264] on td "26" at bounding box center [1171, 269] width 24 height 23
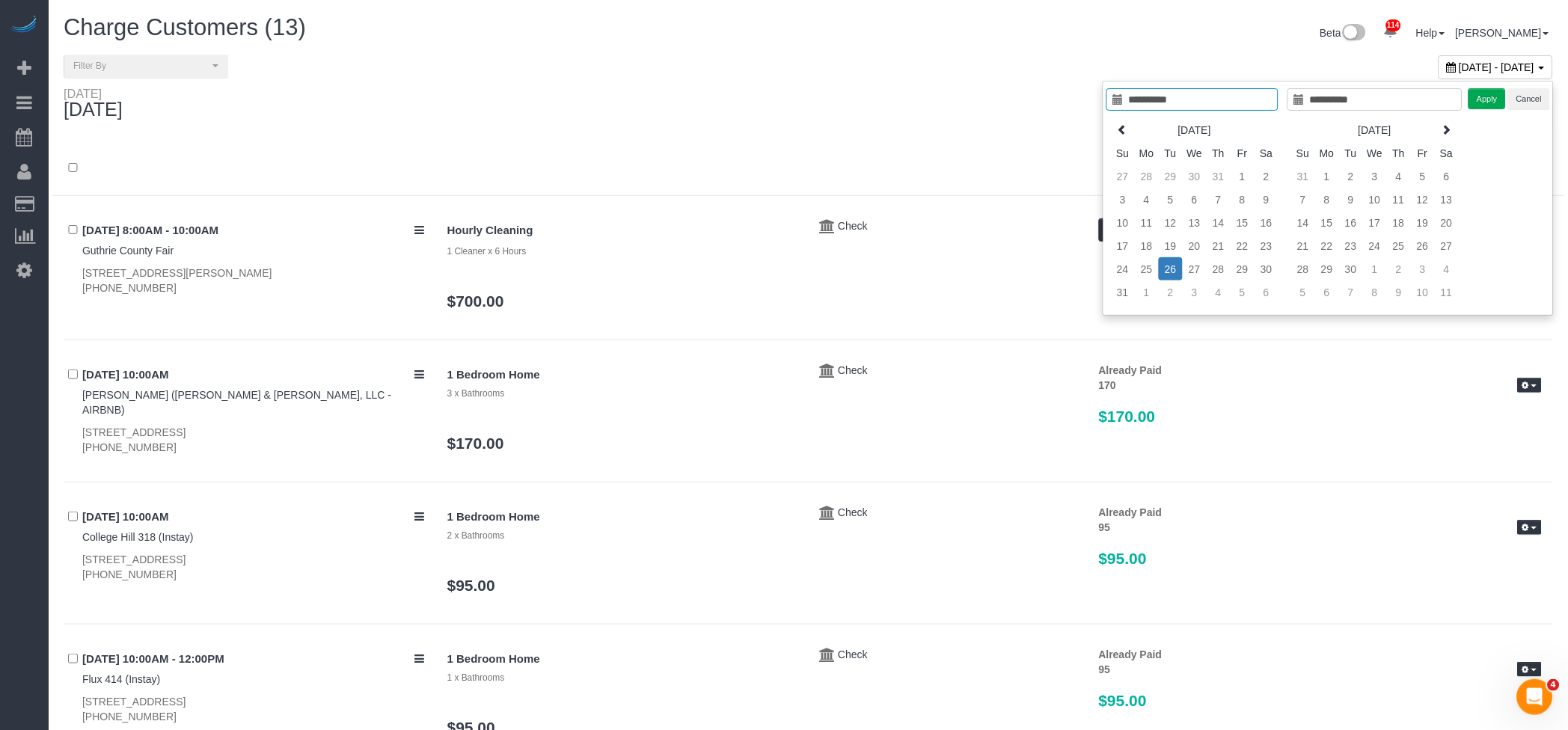
type input "**********"
click at [1489, 95] on button "Apply" at bounding box center [1487, 99] width 37 height 21
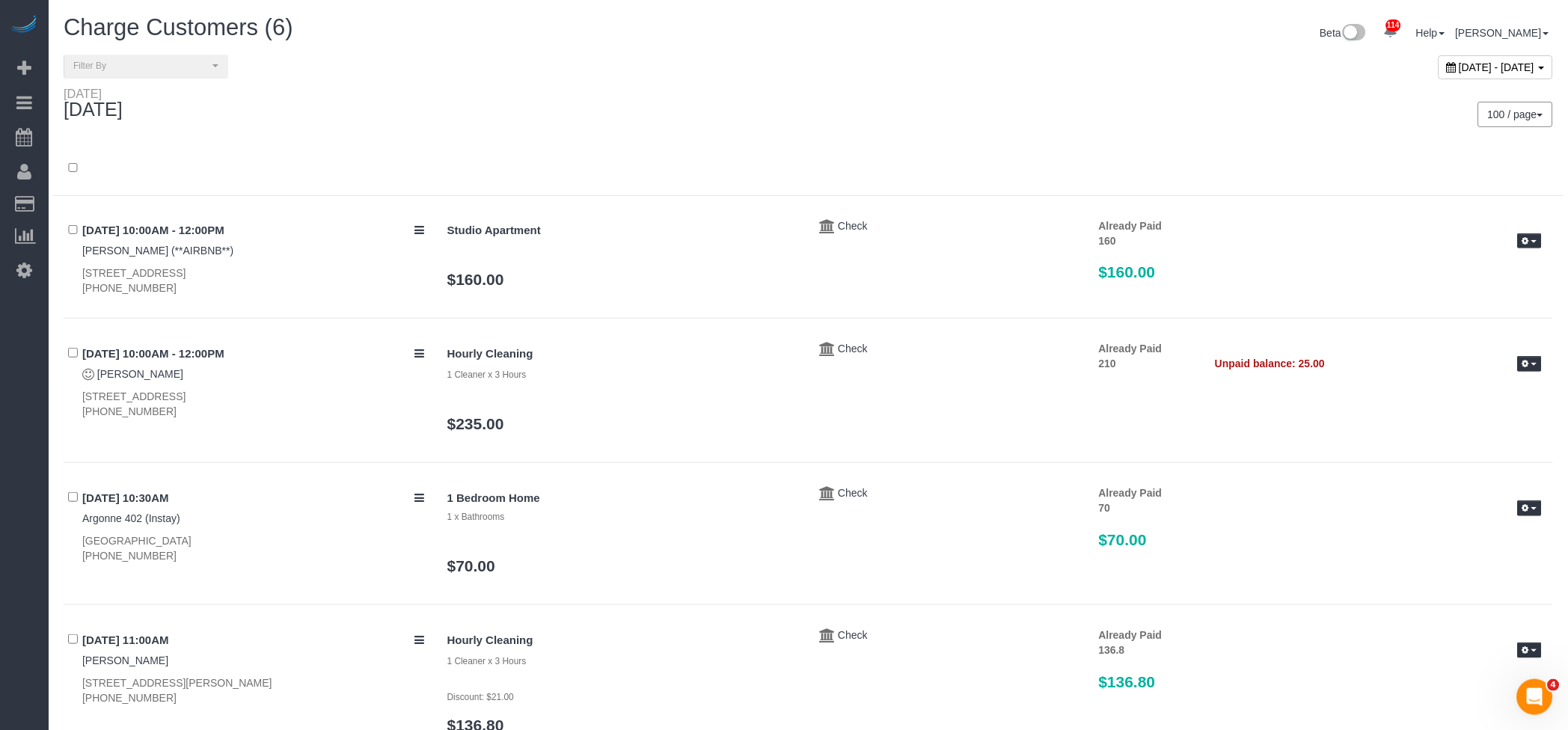
click at [656, 112] on div "[DATE]" at bounding box center [430, 106] width 756 height 40
click at [1351, 406] on div "Hourly Cleaning 1 Cleaner x 3 Hours $235.00 Check Already Paid 210" at bounding box center [994, 394] width 1117 height 106
click at [1521, 360] on button "button" at bounding box center [1530, 364] width 24 height 16
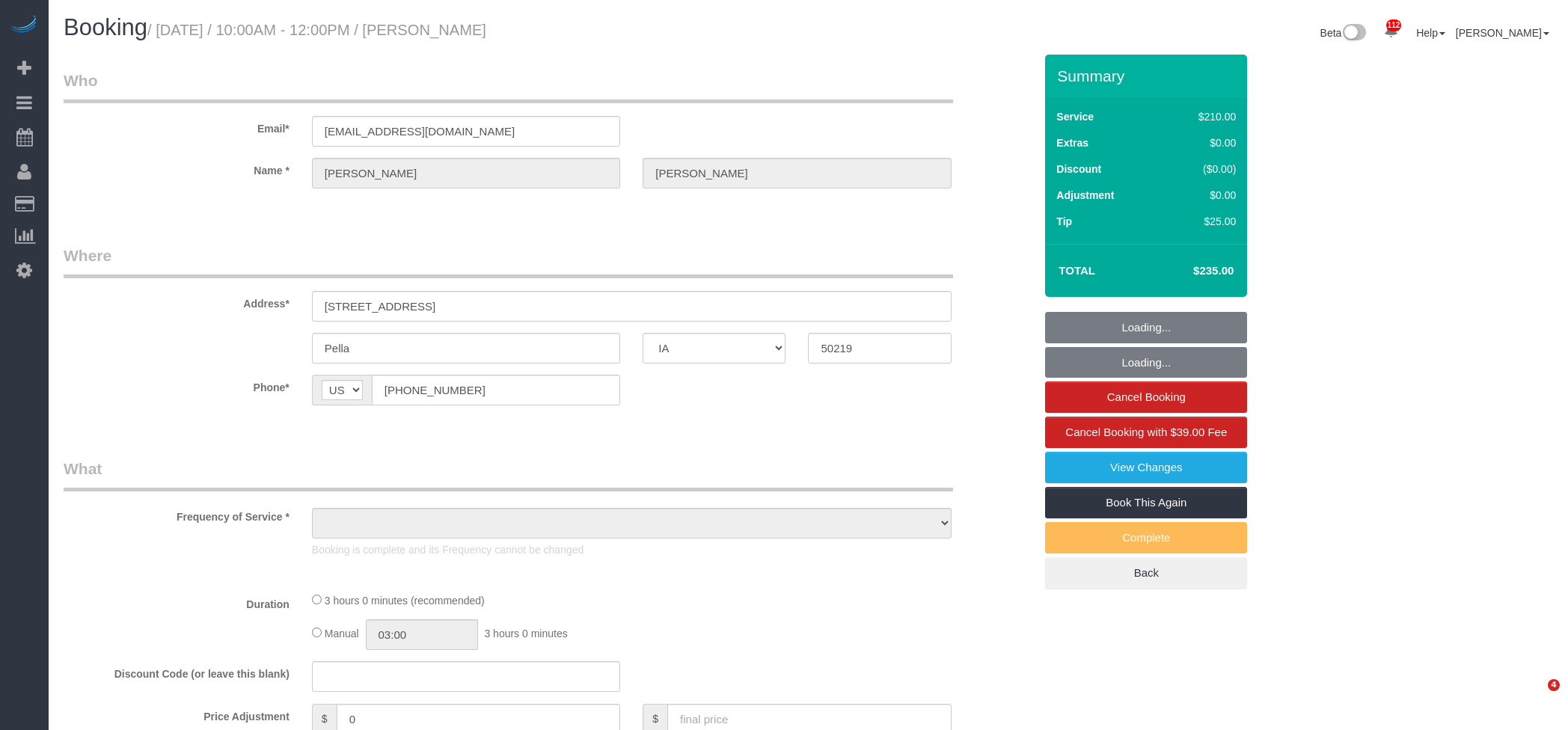
select select "IA"
select select "string:check"
select select "object:908"
select select "180"
select select "spot1"
